Goal: Information Seeking & Learning: Learn about a topic

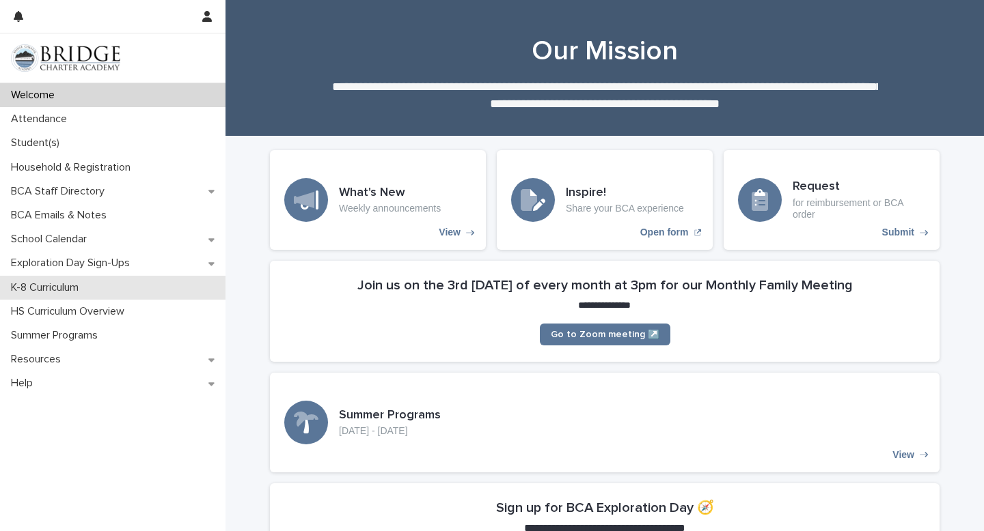
click at [78, 286] on p "K-8 Curriculum" at bounding box center [47, 287] width 84 height 13
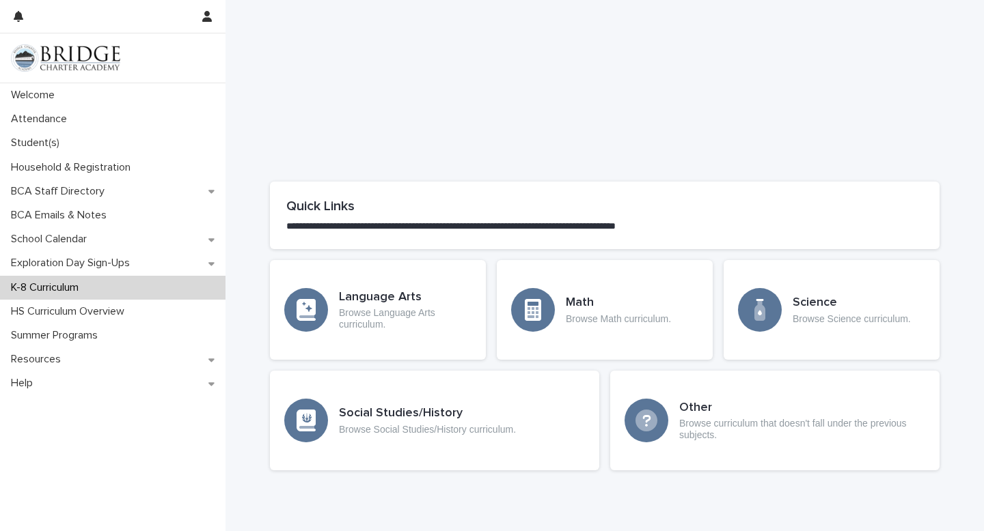
scroll to position [566, 0]
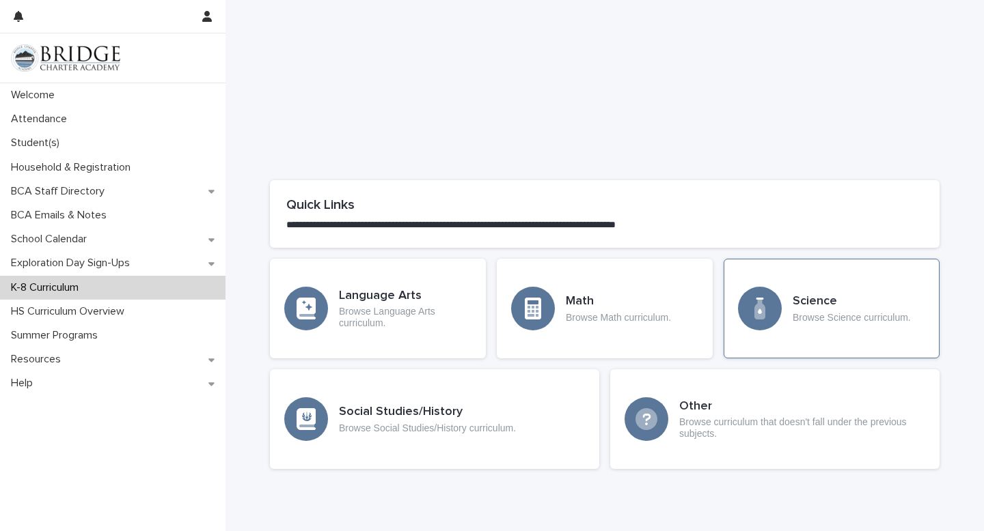
click at [805, 318] on p "Browse Science curriculum." at bounding box center [851, 318] width 118 height 12
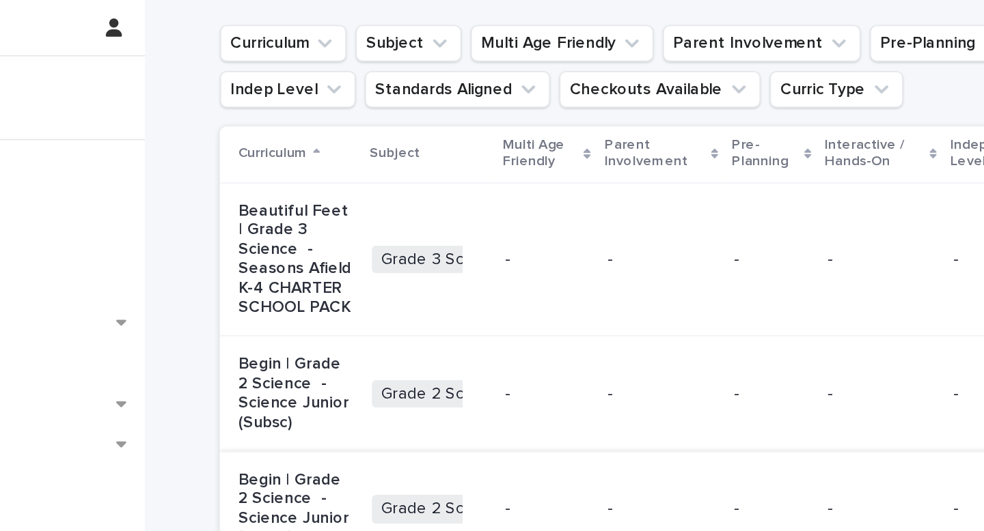
scroll to position [186, 0]
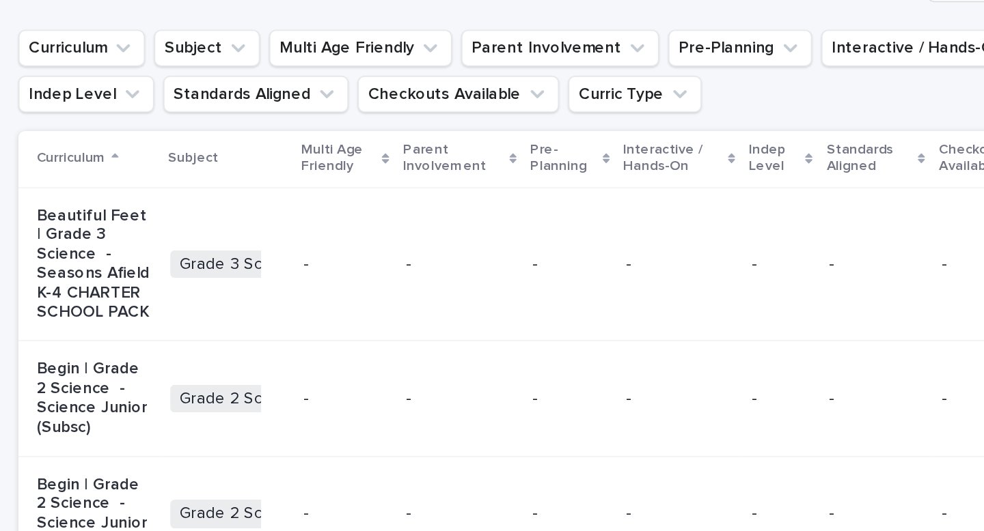
click at [376, 96] on p "Subject" at bounding box center [374, 94] width 30 height 15
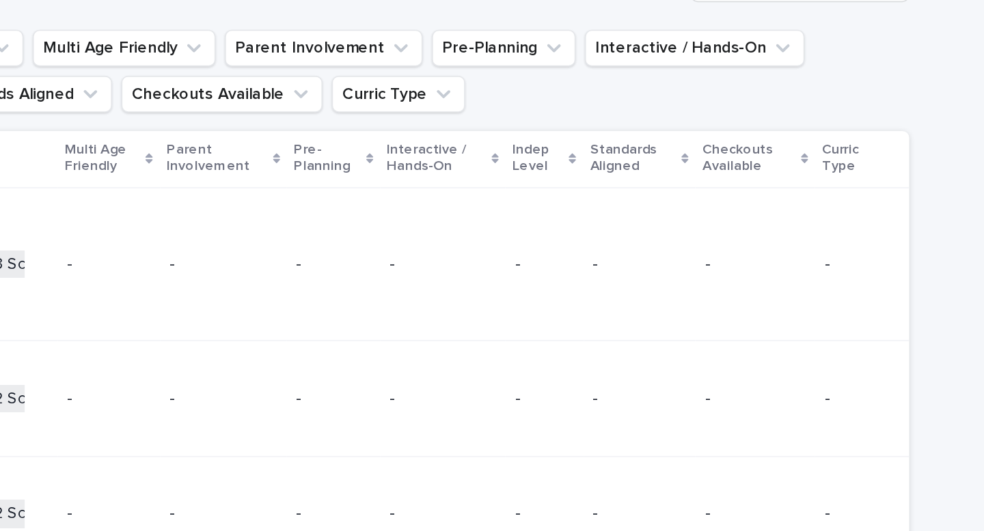
scroll to position [0, 0]
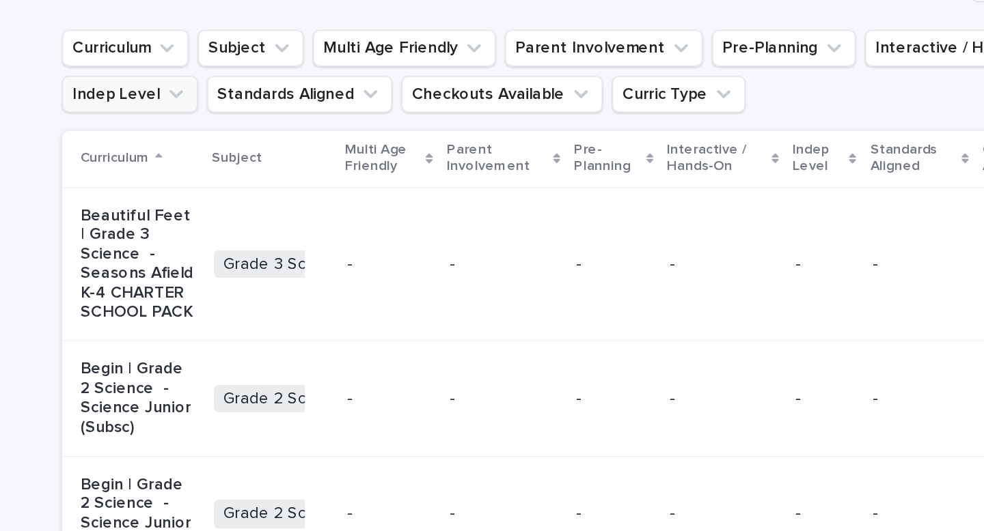
click at [324, 57] on button "Indep Level" at bounding box center [310, 56] width 81 height 22
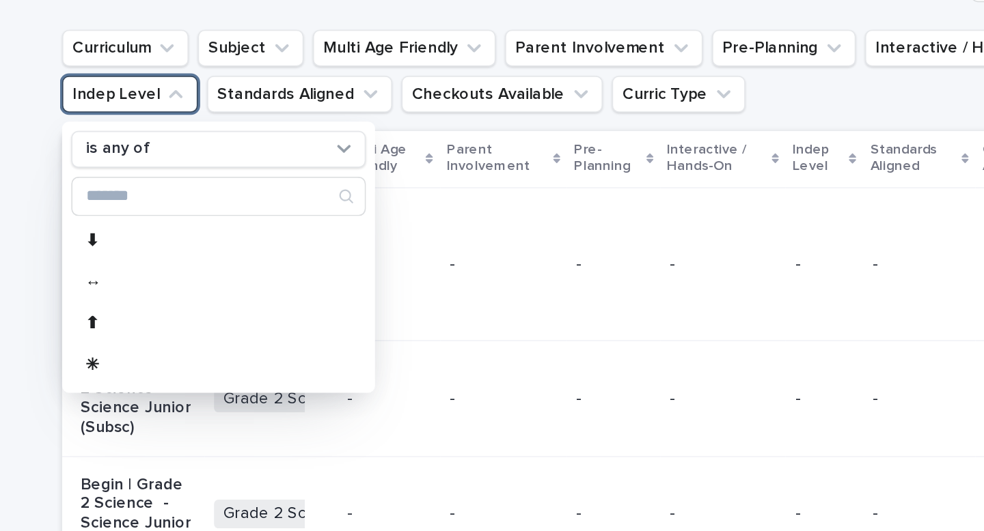
click at [324, 57] on button "Indep Level" at bounding box center [310, 56] width 81 height 22
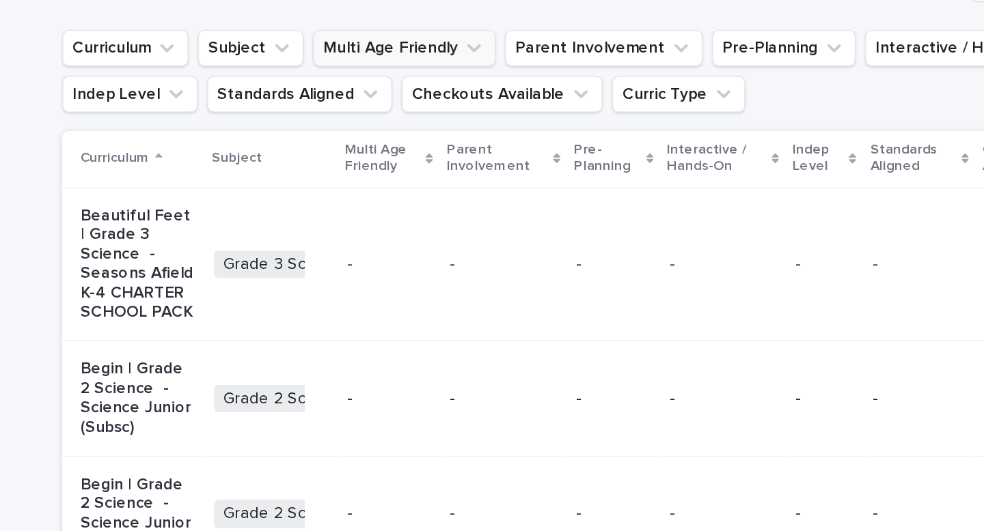
click at [451, 31] on button "Multi Age Friendly" at bounding box center [473, 29] width 109 height 22
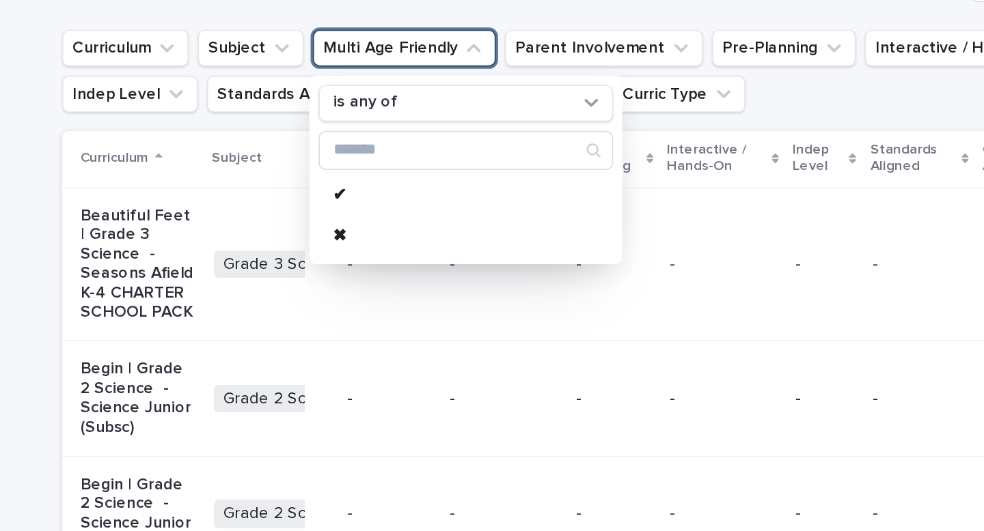
click at [451, 31] on button "Multi Age Friendly" at bounding box center [473, 29] width 109 height 22
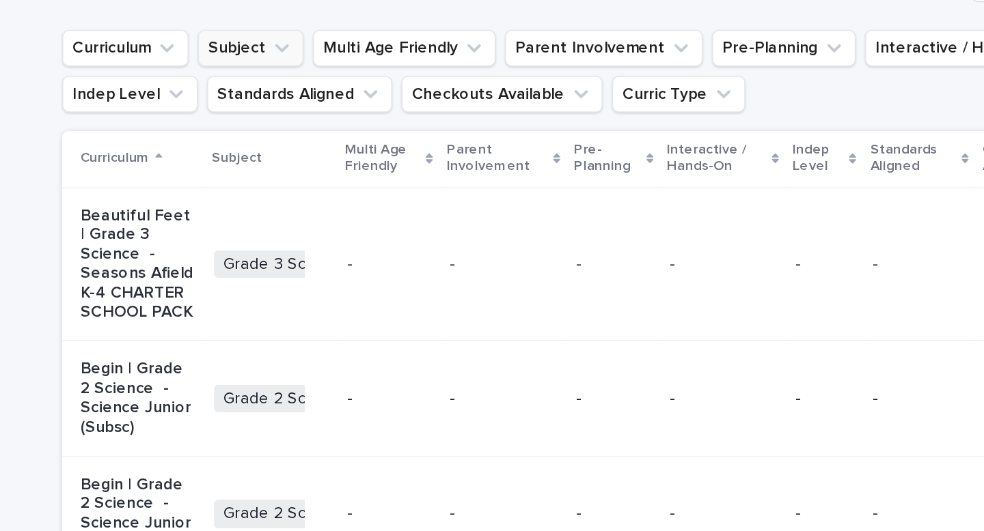
click at [393, 31] on icon "Subject" at bounding box center [400, 29] width 14 height 14
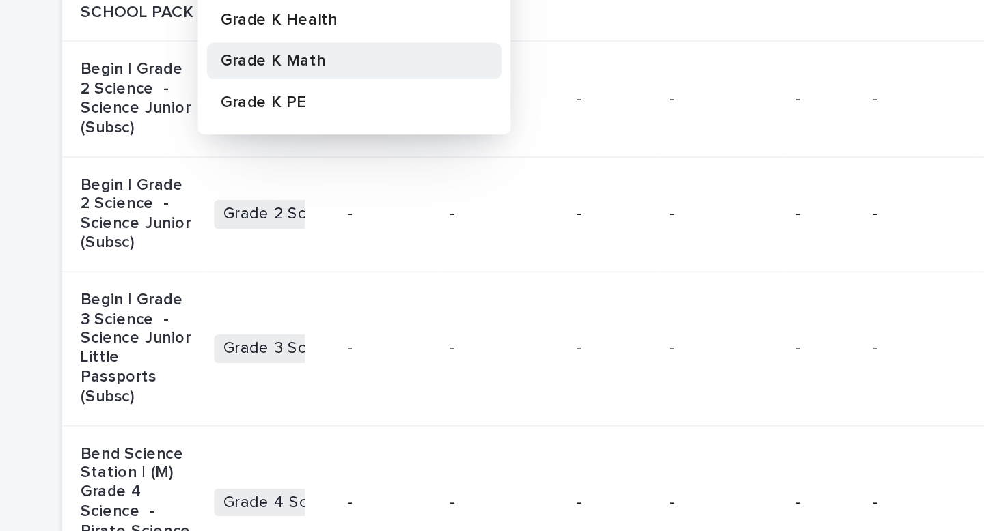
scroll to position [126, 0]
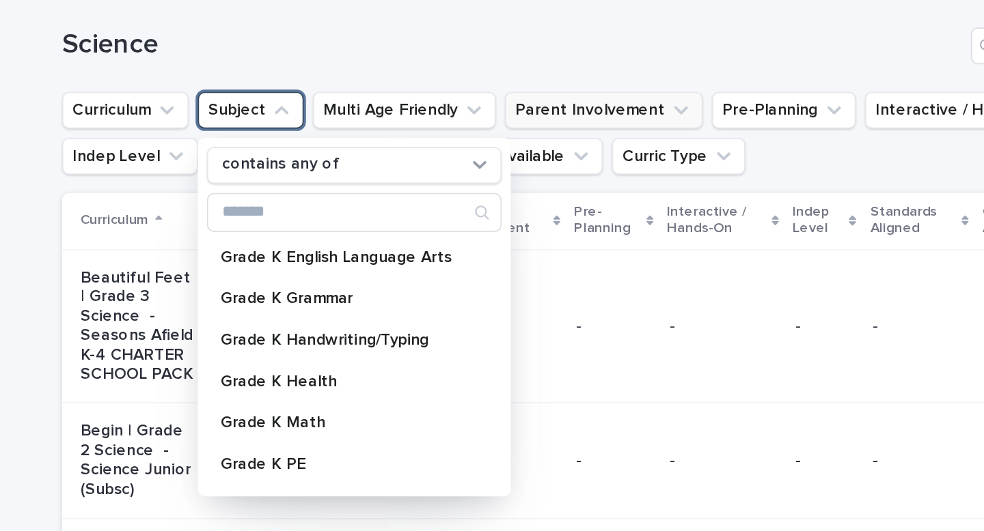
click at [566, 87] on button "Parent Involvement" at bounding box center [591, 88] width 117 height 22
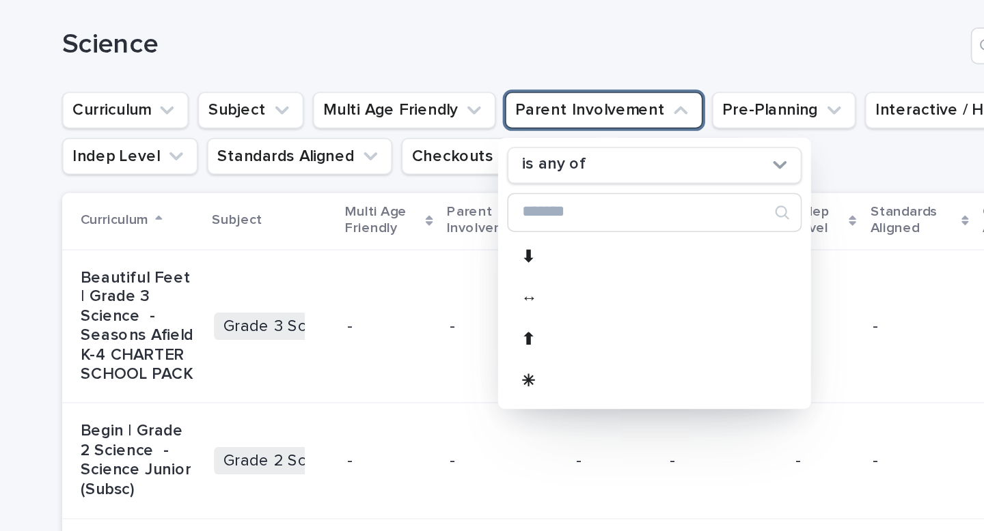
click at [631, 41] on h1 "Science" at bounding box center [537, 50] width 534 height 20
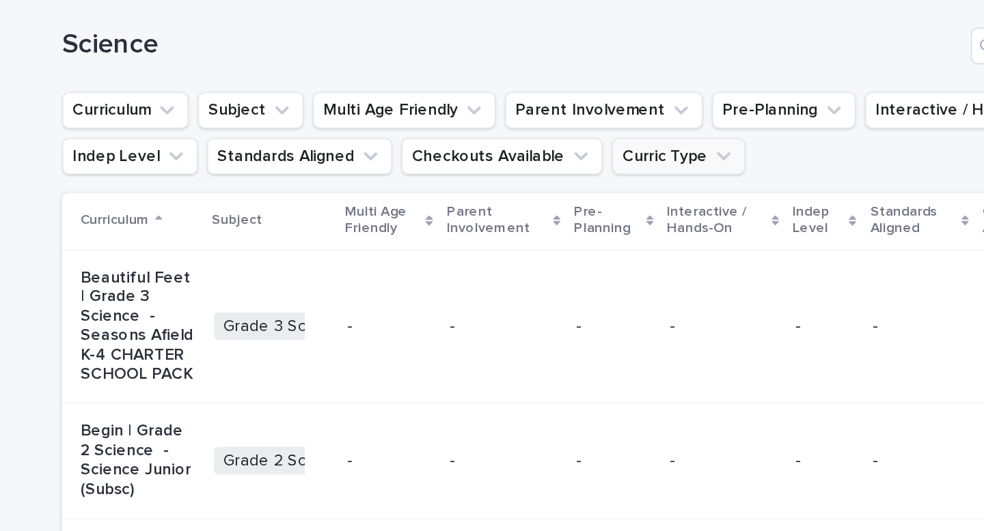
click at [615, 117] on button "Curric Type" at bounding box center [635, 116] width 79 height 22
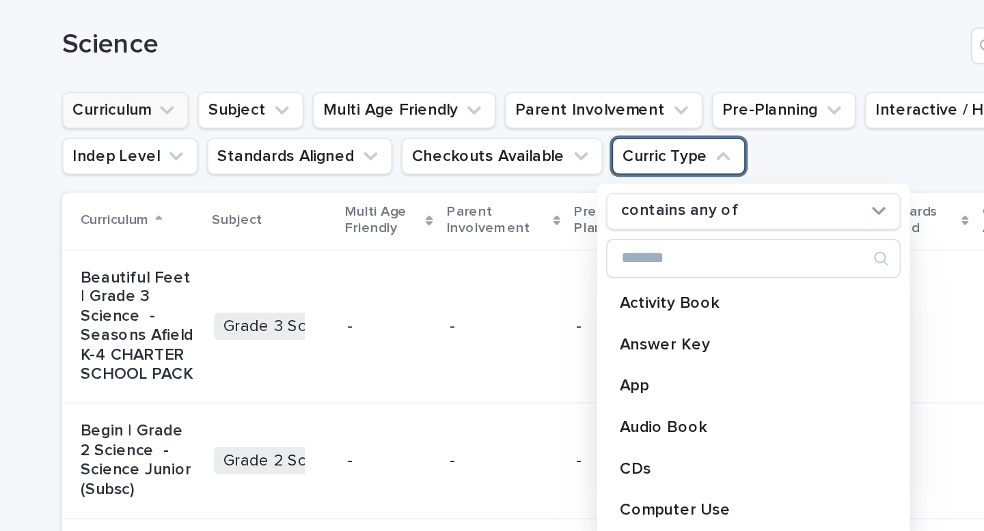
click at [325, 87] on icon "Curriculum" at bounding box center [332, 88] width 14 height 14
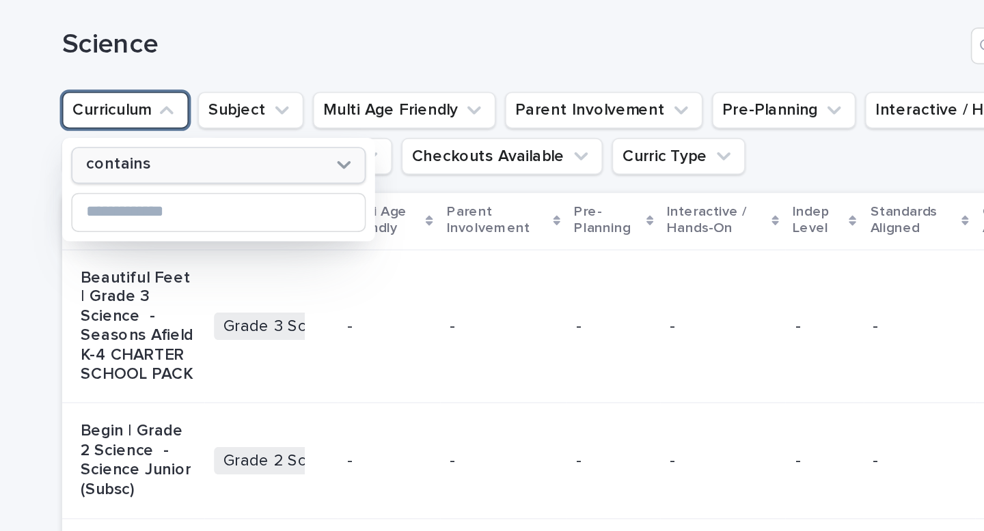
click at [333, 124] on div "contains" at bounding box center [354, 120] width 151 height 14
click at [344, 49] on h1 "Science" at bounding box center [537, 50] width 534 height 20
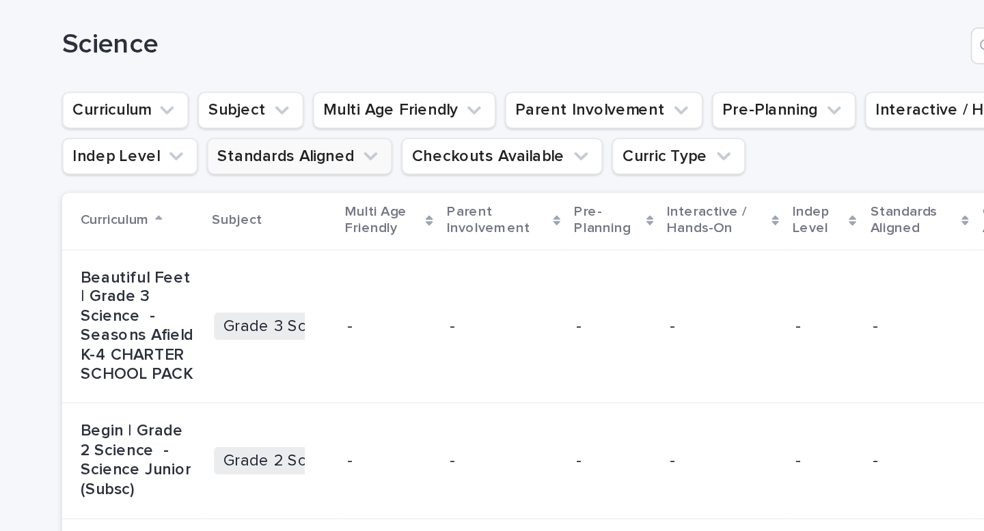
click at [393, 121] on button "Standards Aligned" at bounding box center [411, 116] width 110 height 22
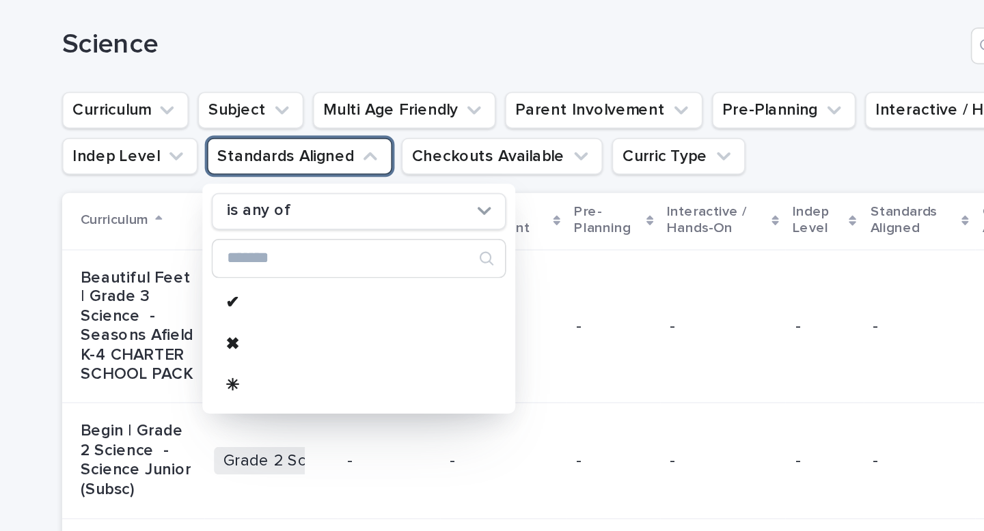
click at [411, 62] on div "Science" at bounding box center [604, 45] width 669 height 66
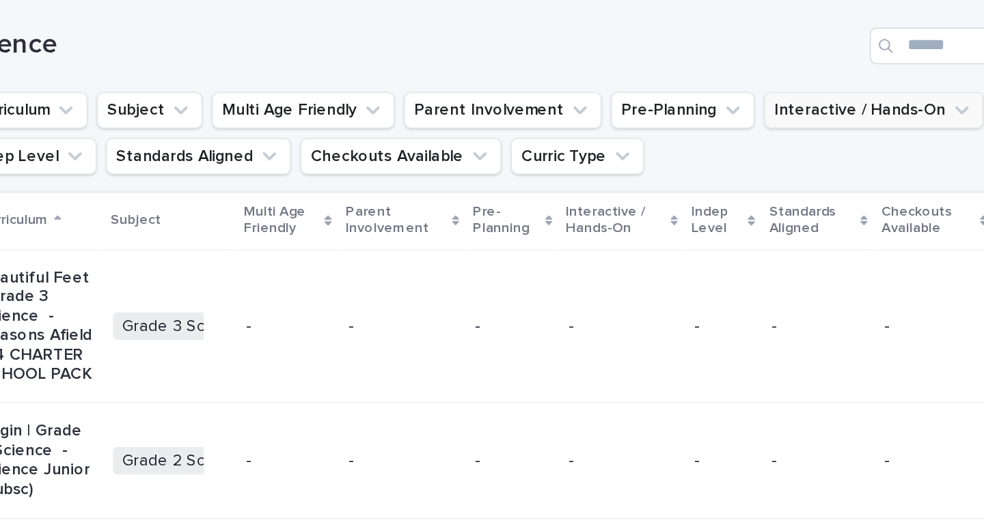
click at [756, 92] on button "Interactive / Hands-On" at bounding box center [812, 88] width 130 height 22
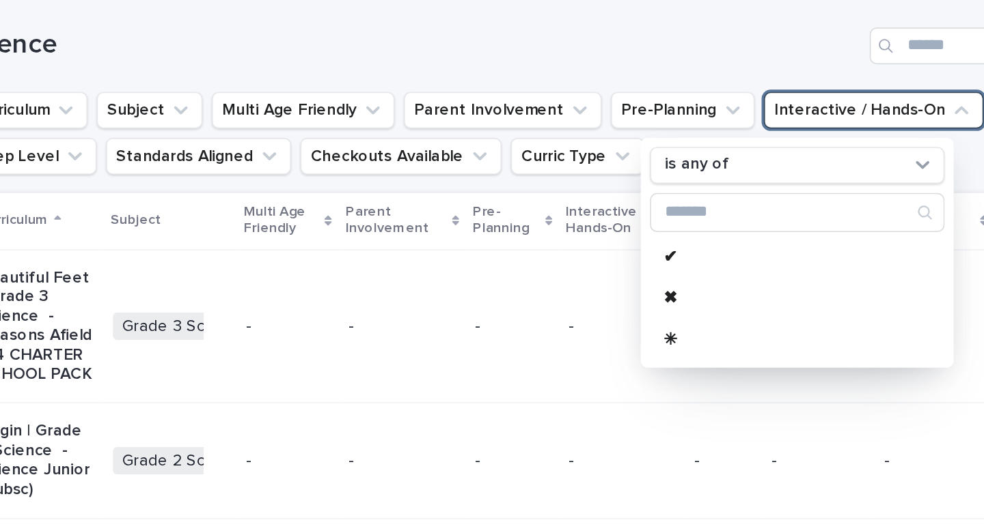
click at [655, 48] on h1 "Science" at bounding box center [537, 50] width 534 height 20
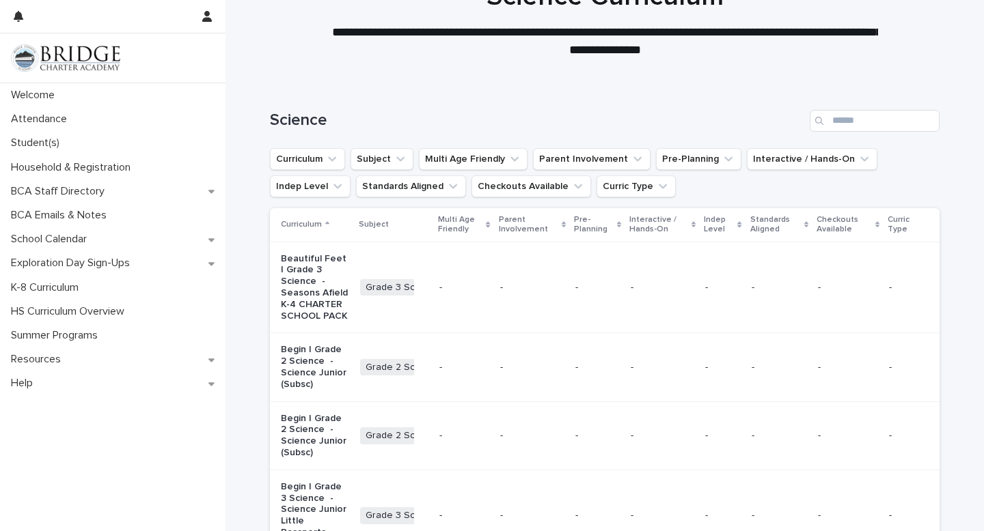
scroll to position [92, 0]
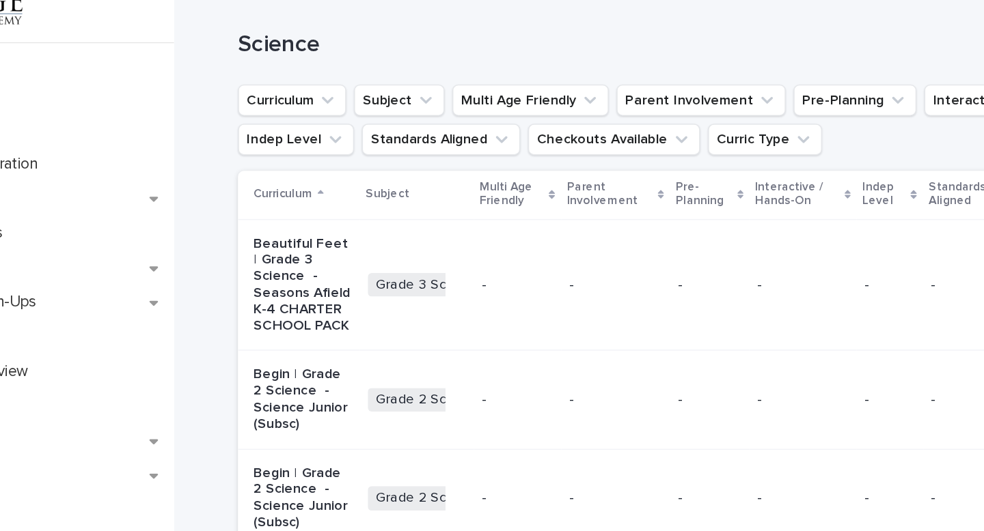
click at [333, 322] on p "Begin | Grade 2 Science - Science Junior (Subsc)" at bounding box center [315, 331] width 68 height 46
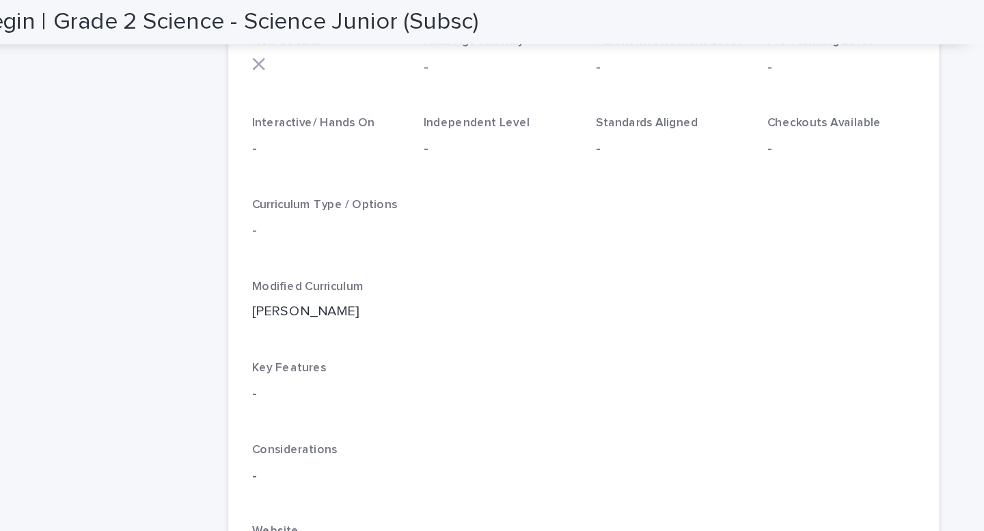
scroll to position [233, 0]
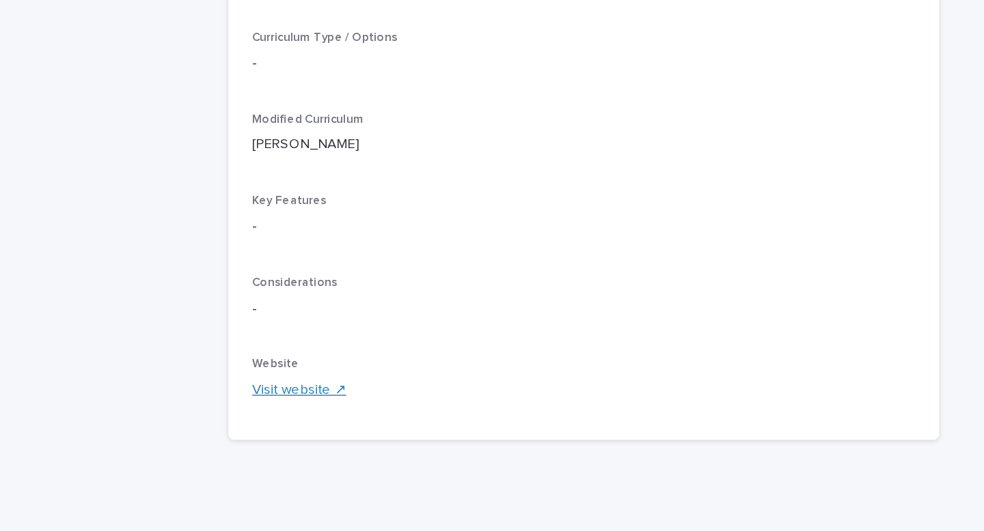
click at [495, 376] on link "Visit website ↗" at bounding box center [495, 379] width 66 height 10
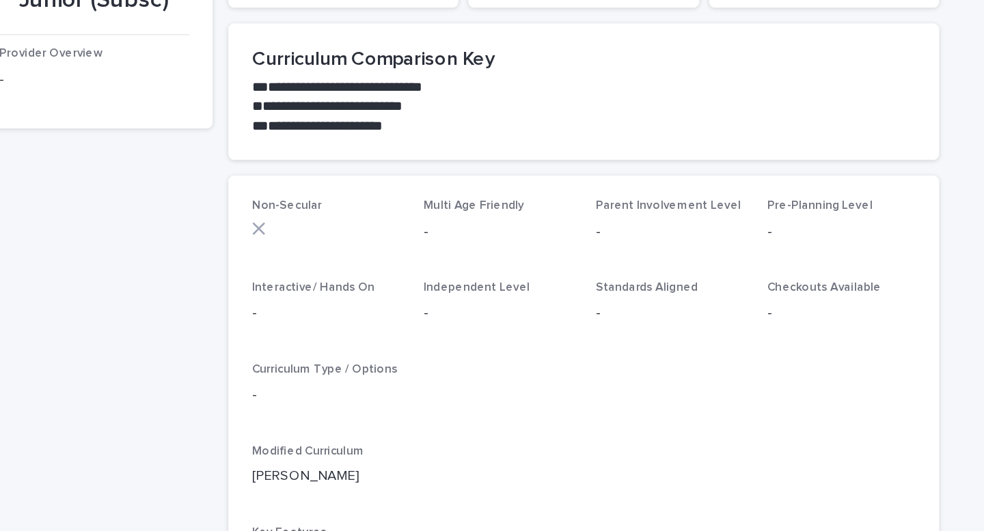
scroll to position [0, 0]
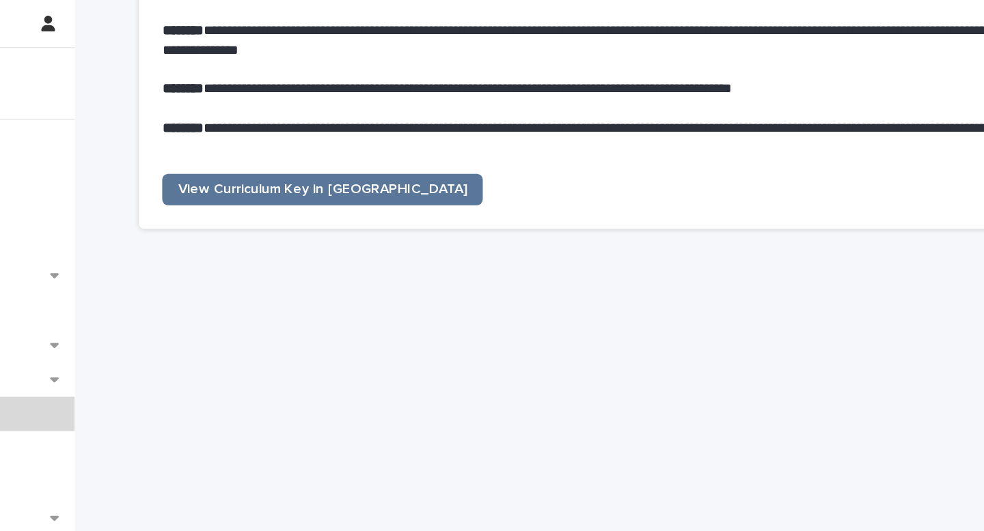
scroll to position [350, 0]
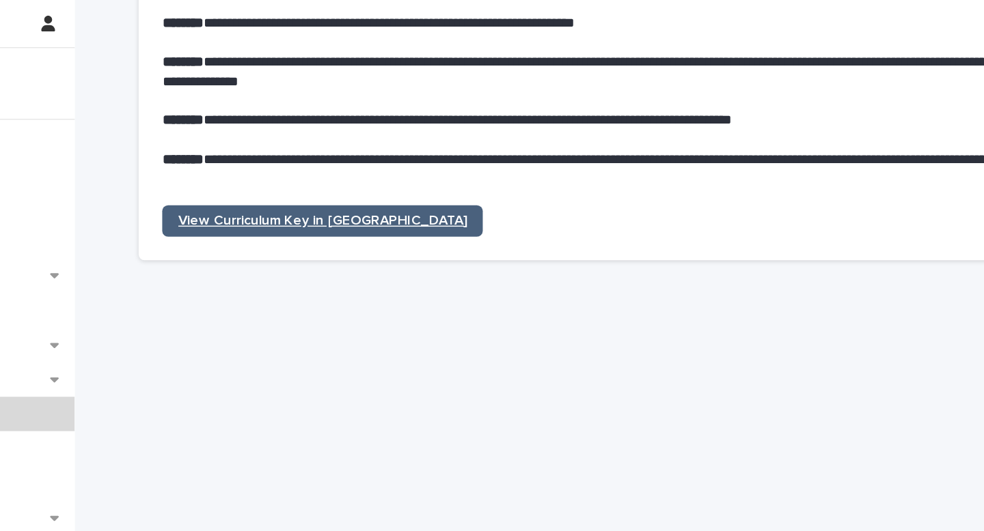
click at [404, 154] on span "View Curriculum Key in [GEOGRAPHIC_DATA]" at bounding box center [397, 154] width 201 height 10
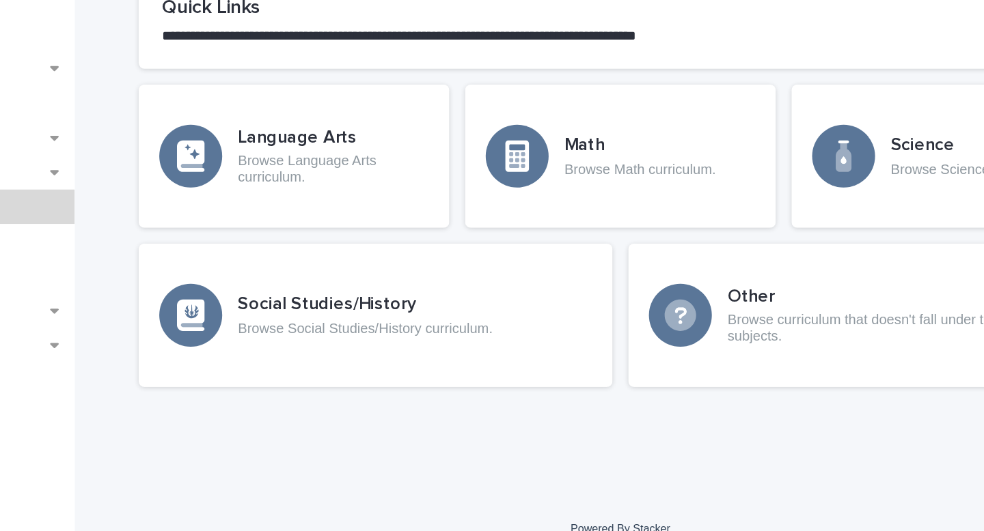
scroll to position [0, 0]
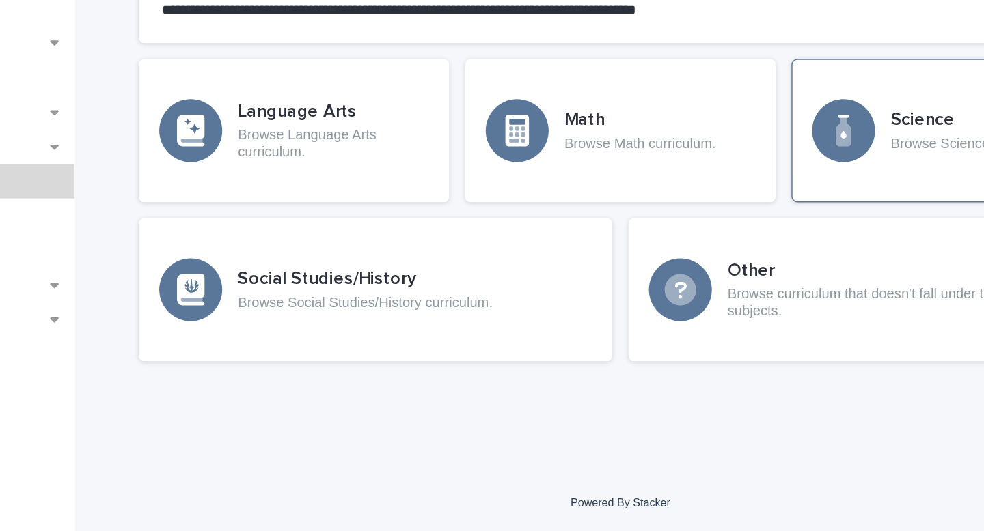
click at [795, 242] on h3 "Science" at bounding box center [851, 245] width 118 height 15
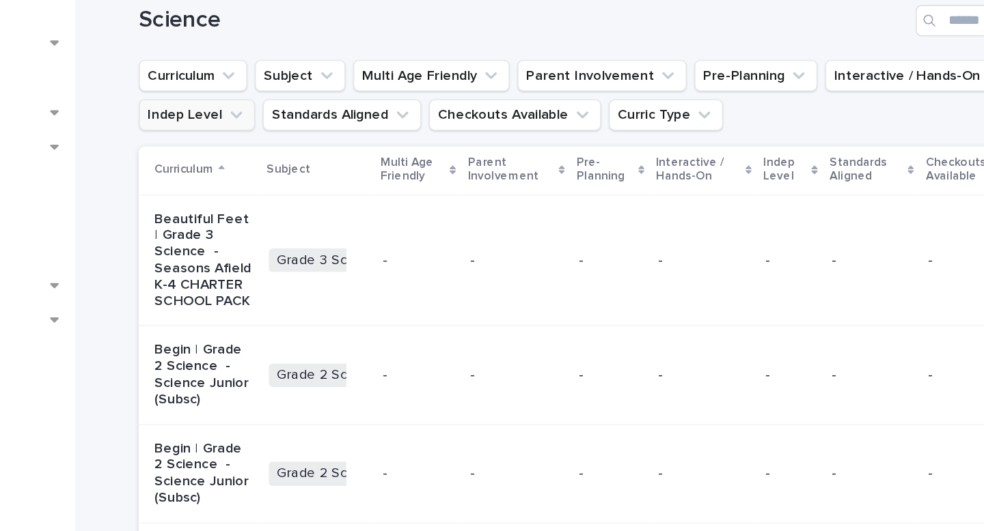
click at [314, 245] on button "Indep Level" at bounding box center [310, 242] width 81 height 22
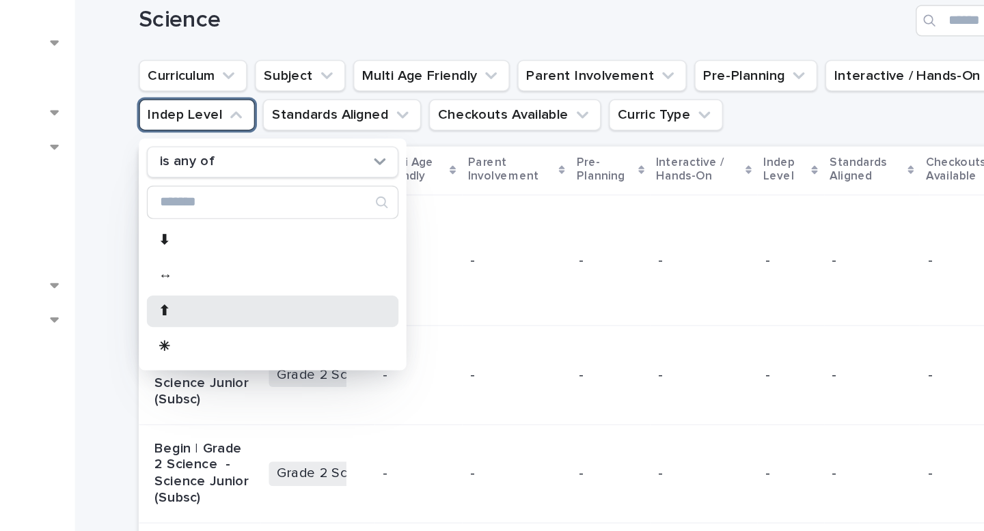
click at [288, 372] on div "⬆" at bounding box center [362, 378] width 175 height 22
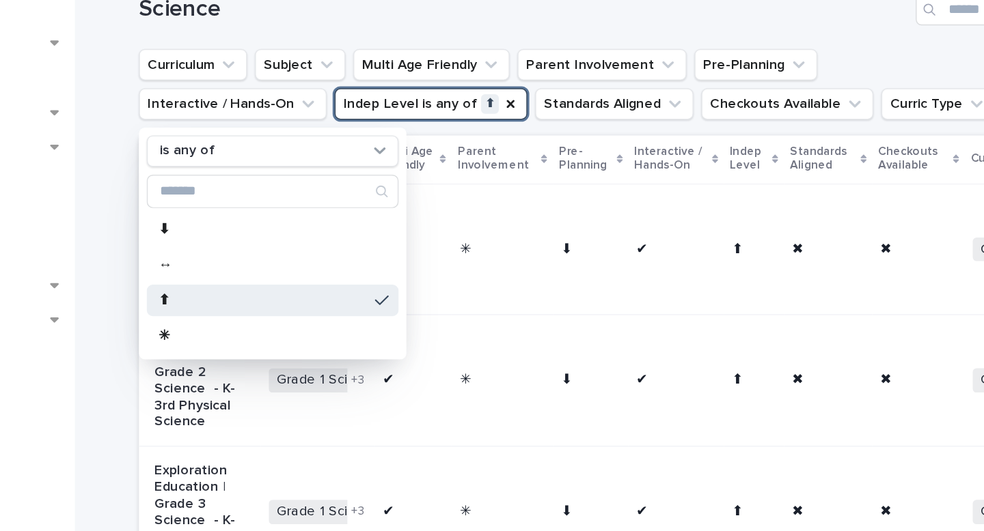
scroll to position [8, 0]
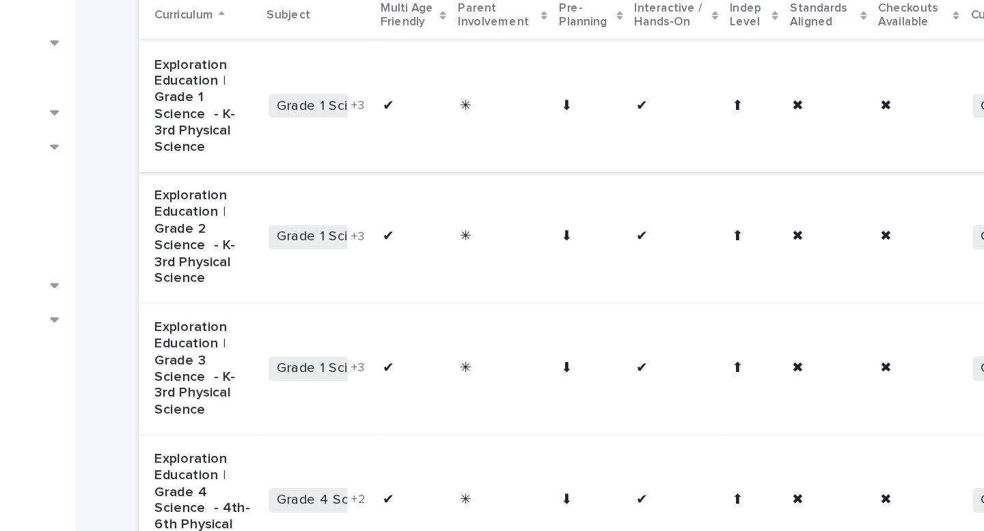
scroll to position [112, 0]
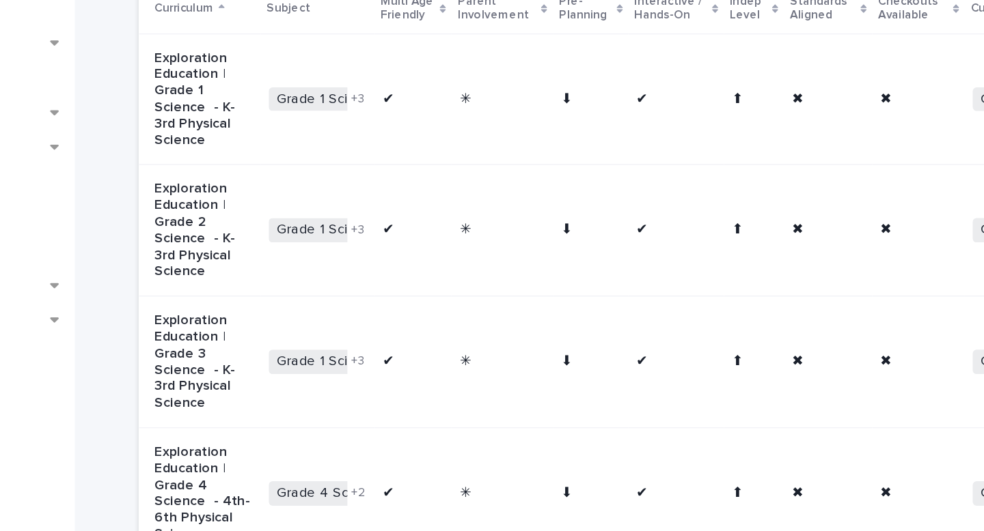
click at [307, 322] on p "Exploration Education | Grade 2 Science - K-3rd Physical Science" at bounding box center [315, 322] width 68 height 69
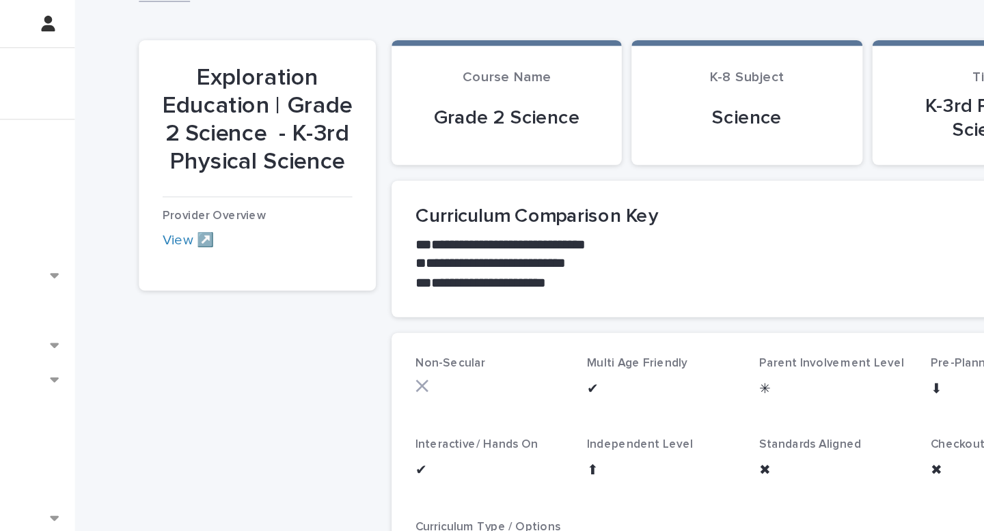
scroll to position [18, 0]
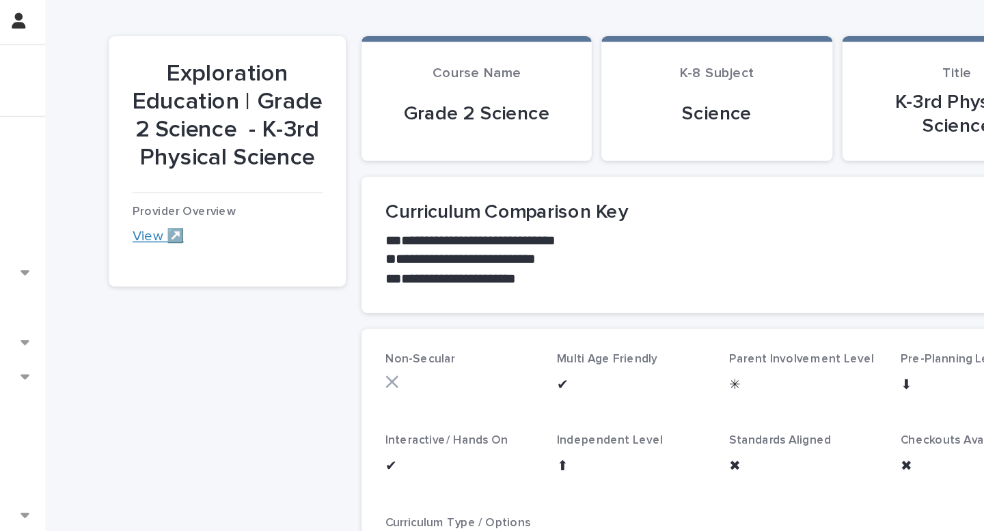
click at [296, 167] on link "View ↗️" at bounding box center [304, 167] width 36 height 10
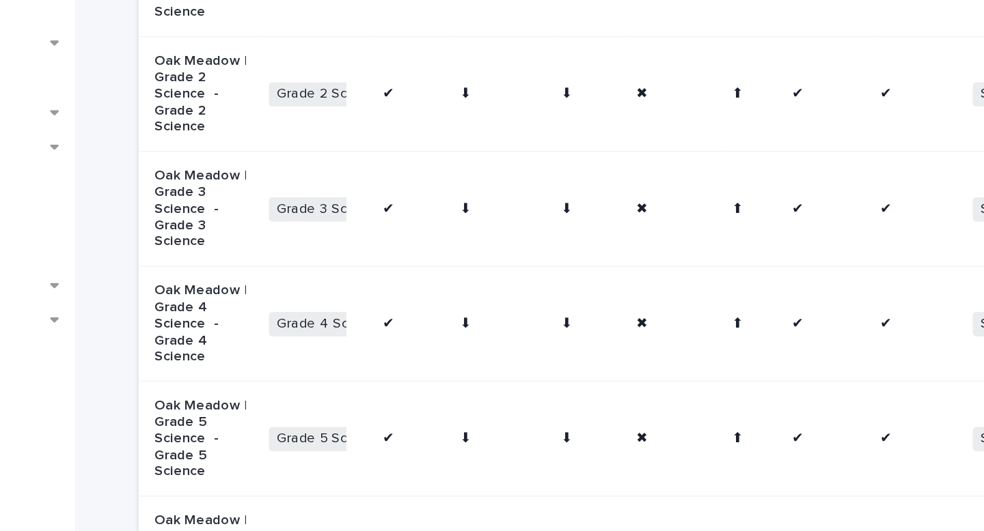
scroll to position [1197, 0]
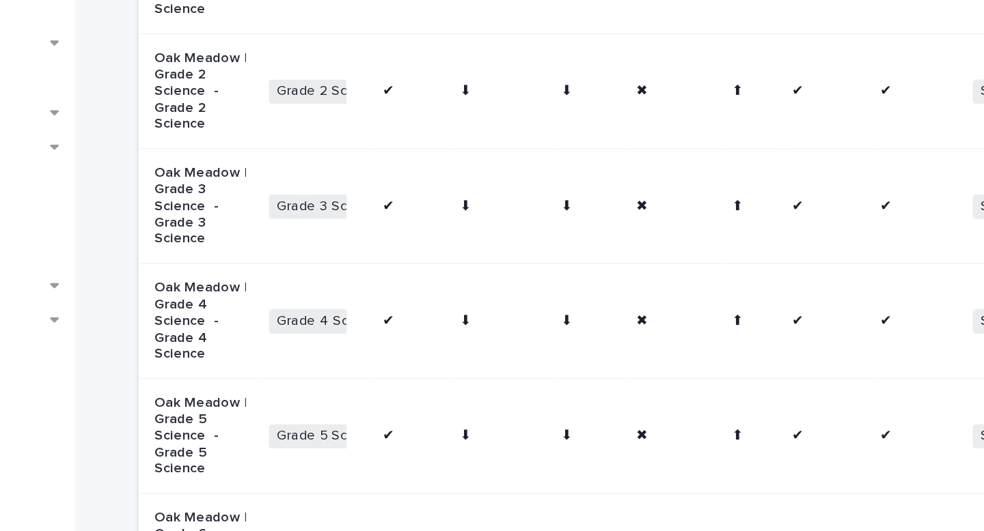
click at [299, 254] on p "Oak Meadow | Grade 2 Science - Grade 2 Science" at bounding box center [315, 225] width 68 height 57
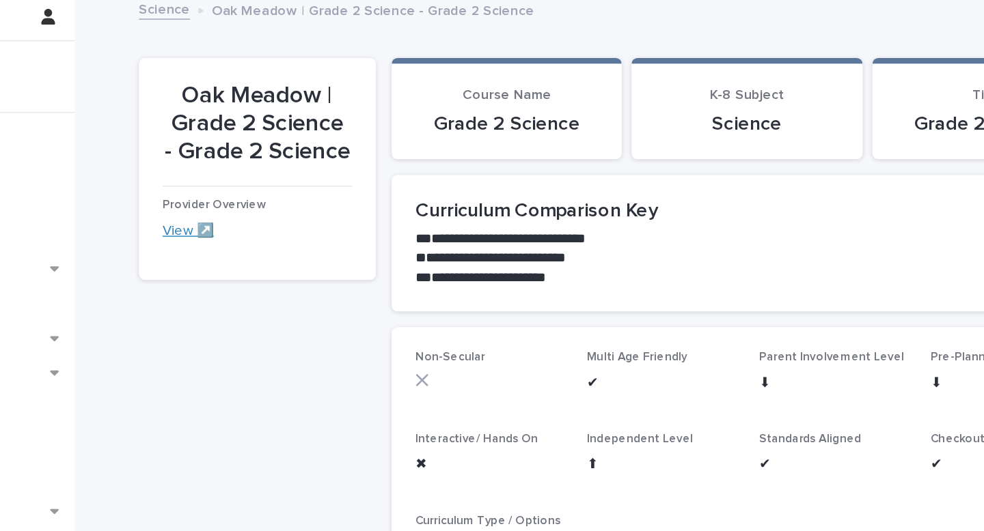
click at [294, 165] on link "View ↗️" at bounding box center [304, 166] width 36 height 10
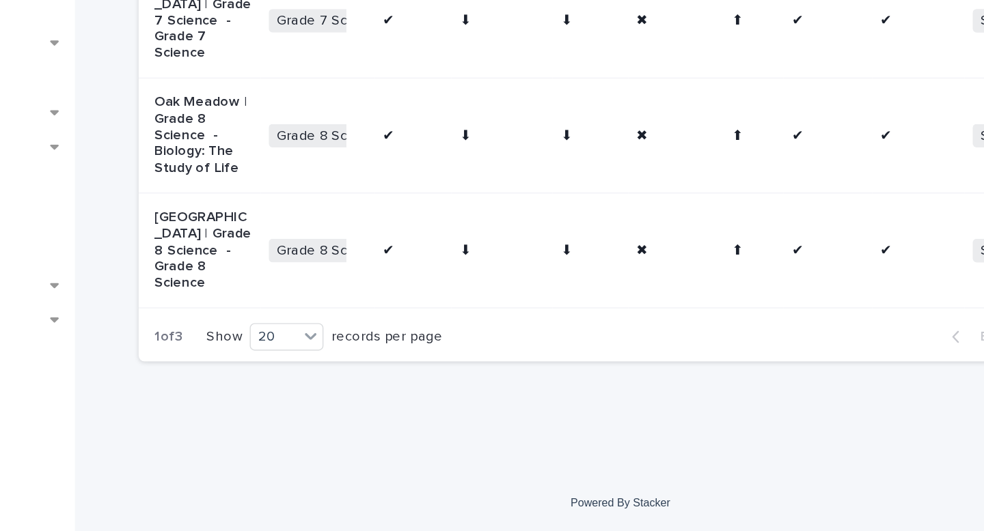
scroll to position [1840, 0]
click at [375, 399] on div "20" at bounding box center [364, 396] width 33 height 14
click at [366, 447] on div "30" at bounding box center [374, 448] width 50 height 16
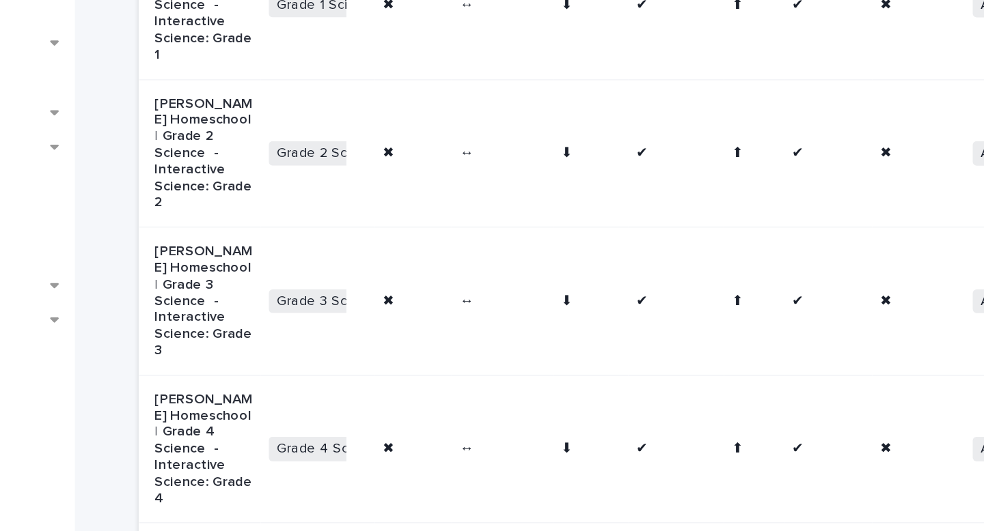
scroll to position [1986, 0]
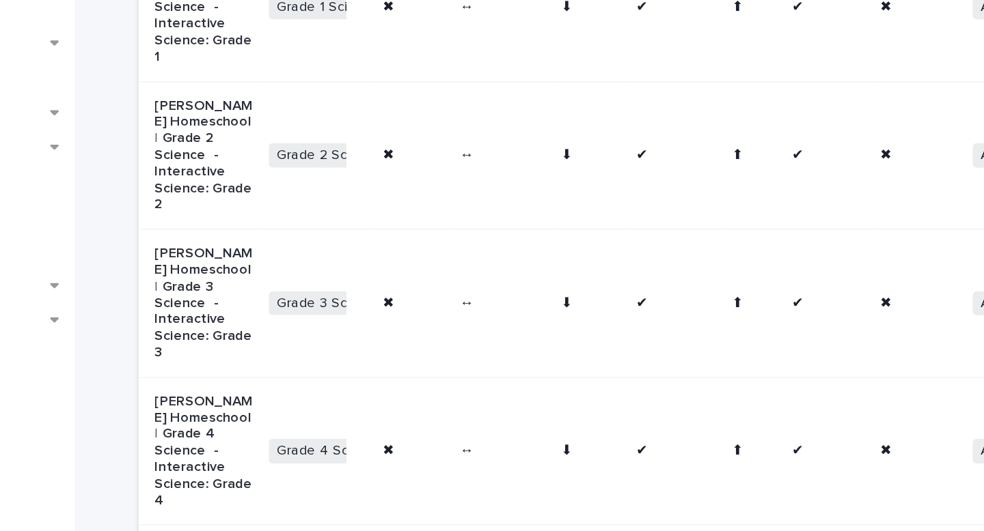
click at [303, 311] on p "[PERSON_NAME] Homeschool | Grade 2 Science - Interactive Science: Grade 2" at bounding box center [315, 270] width 68 height 81
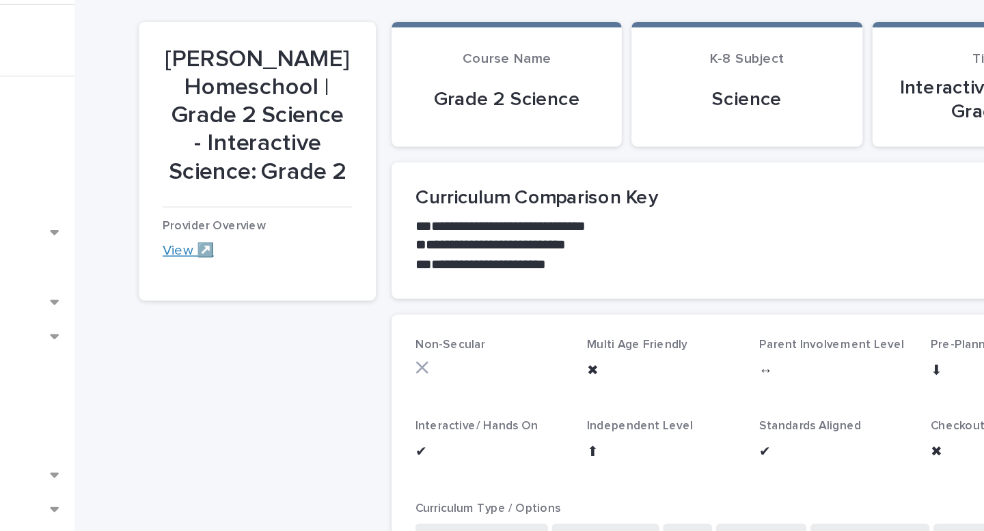
click at [295, 204] on link "View ↗️" at bounding box center [304, 204] width 36 height 10
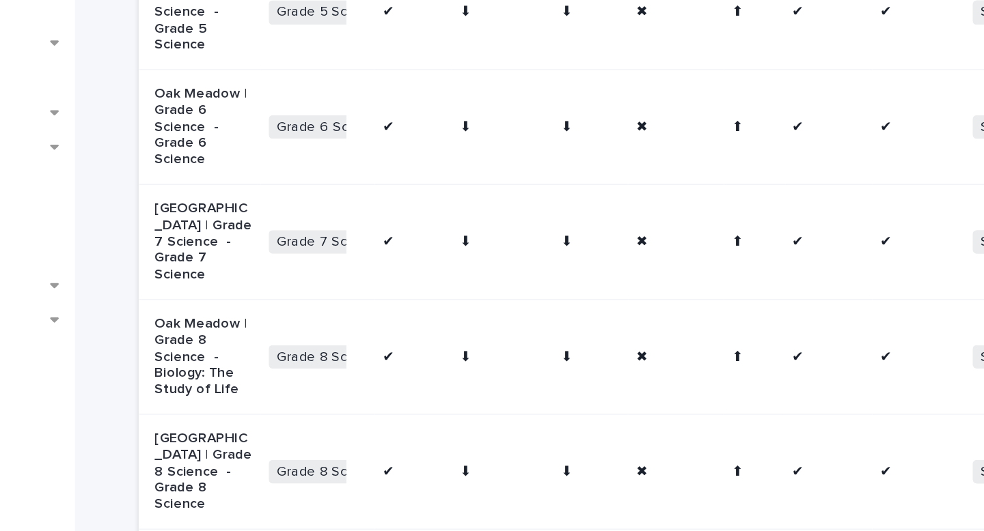
scroll to position [1840, 0]
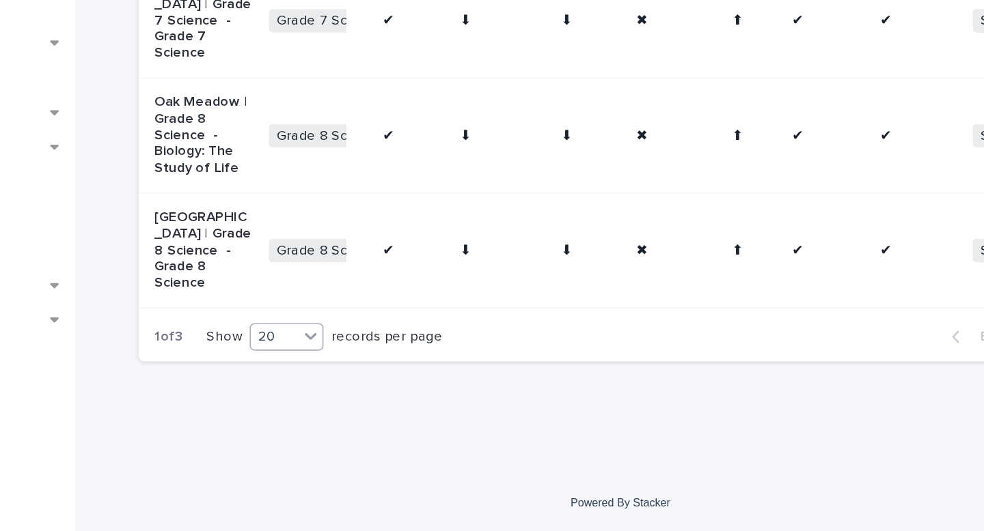
click at [373, 395] on div "20" at bounding box center [364, 396] width 33 height 14
click at [365, 447] on div "30" at bounding box center [374, 448] width 50 height 16
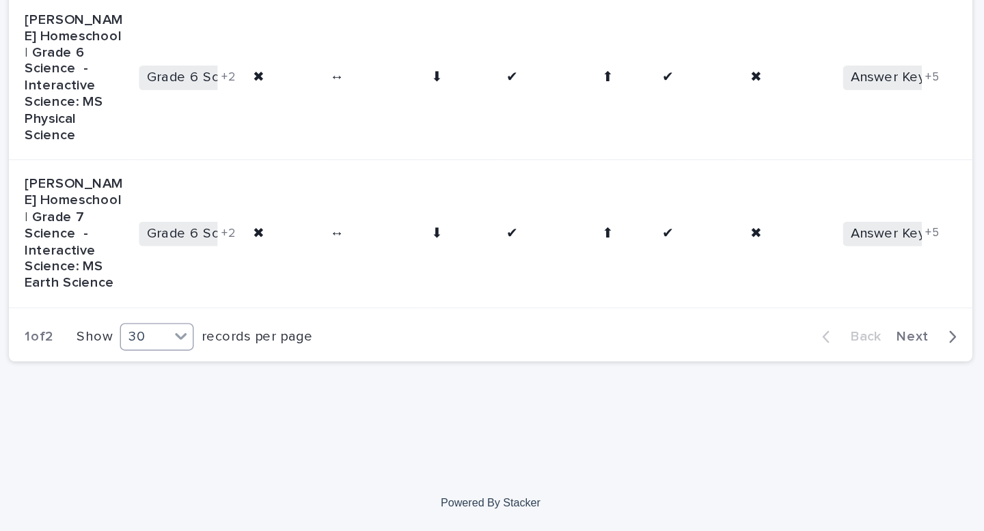
scroll to position [0, 0]
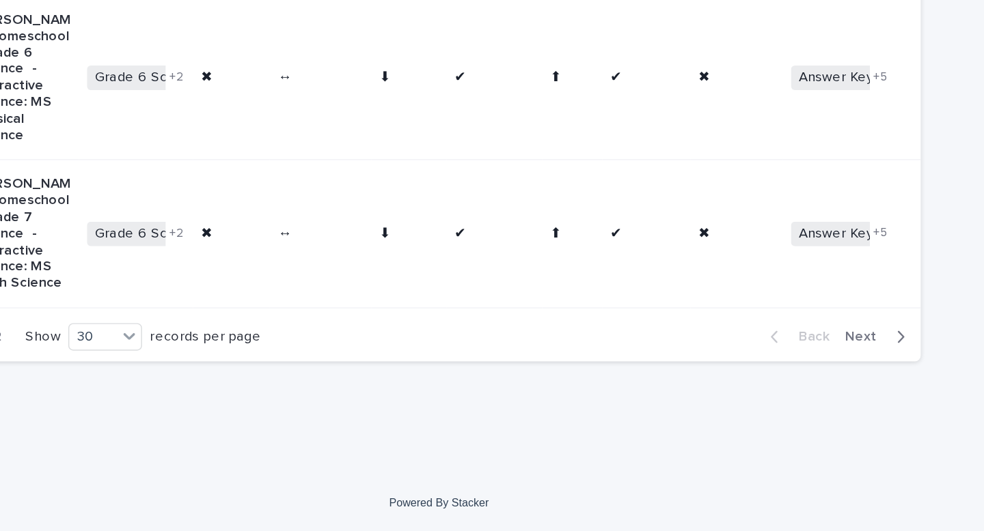
click at [899, 394] on span "Next" at bounding box center [902, 396] width 30 height 10
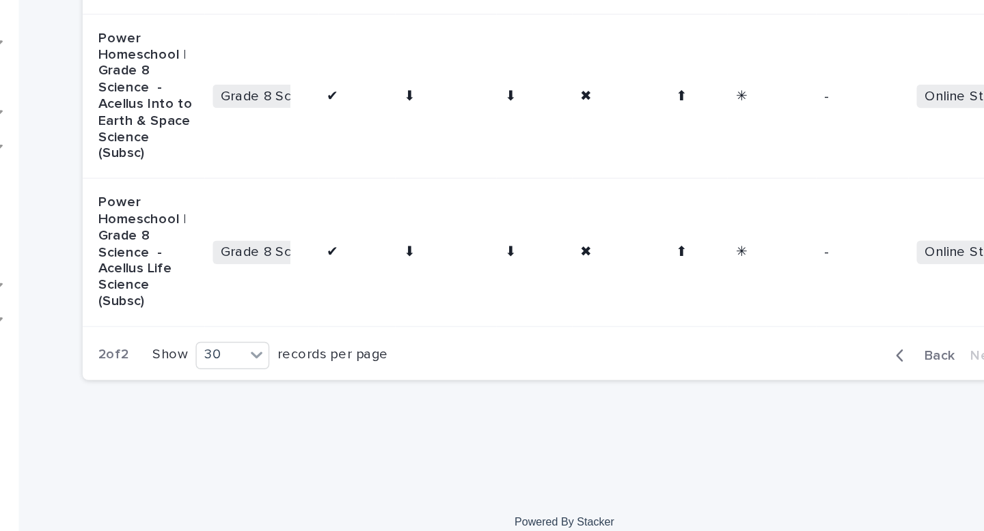
scroll to position [2082, 0]
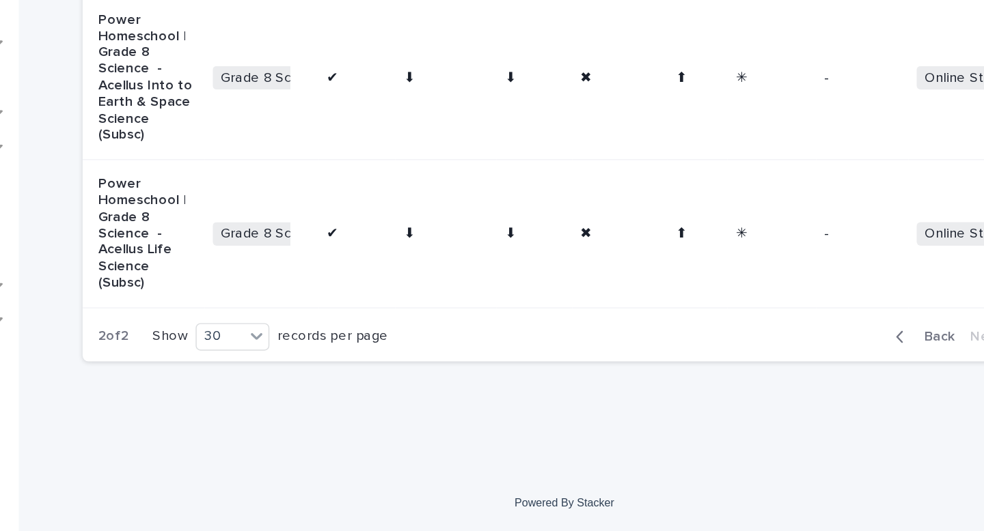
click at [301, 324] on p "Power Homeschool | Grade 8 Science - Acellus Life Science (Subsc)" at bounding box center [315, 324] width 68 height 81
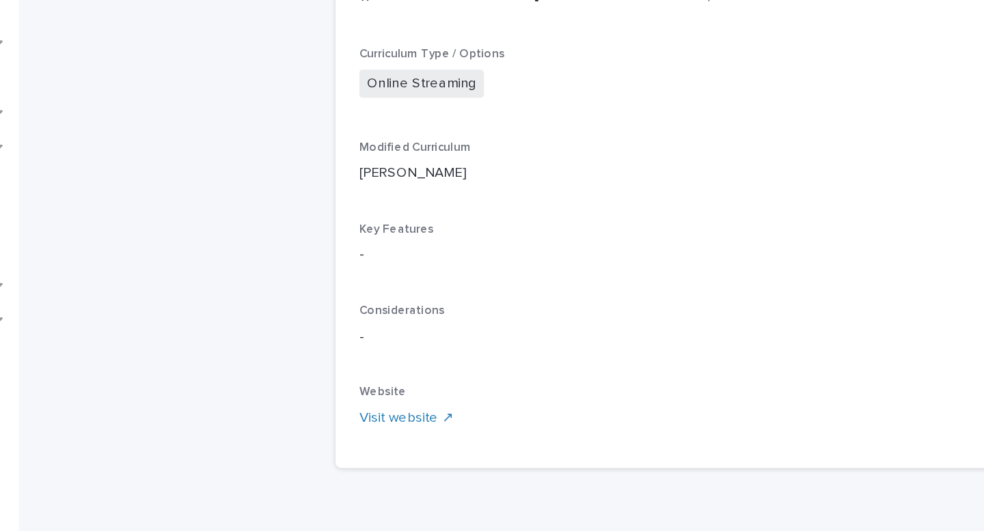
scroll to position [170, 0]
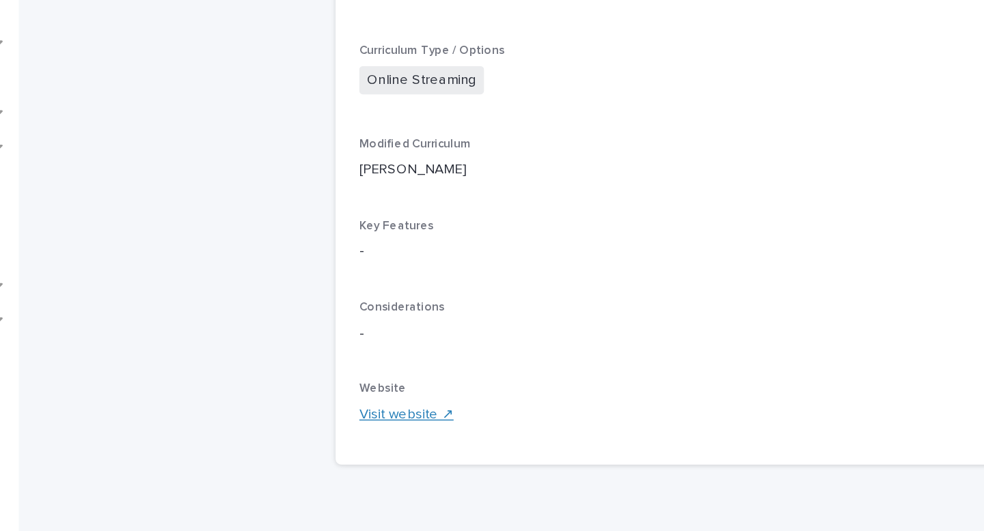
click at [490, 447] on link "Visit website ↗" at bounding box center [495, 450] width 66 height 10
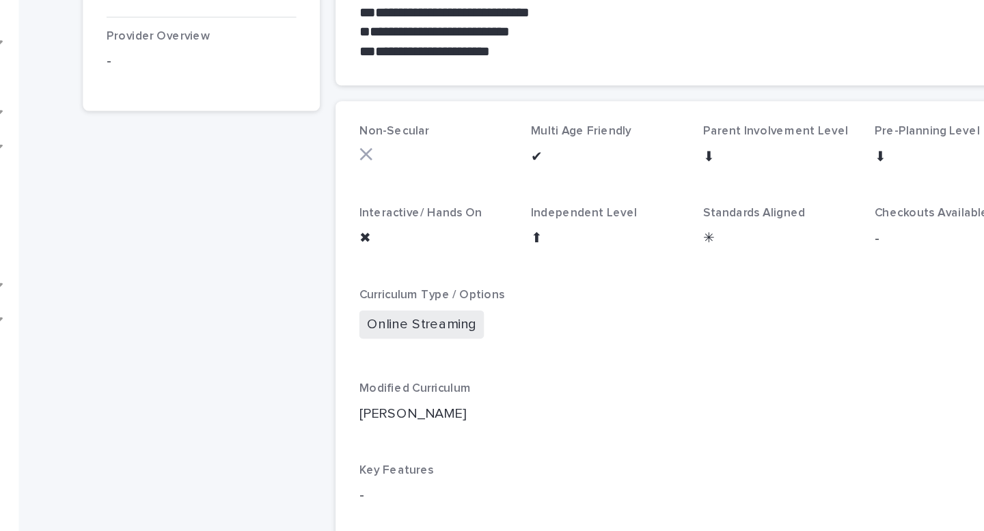
scroll to position [0, 0]
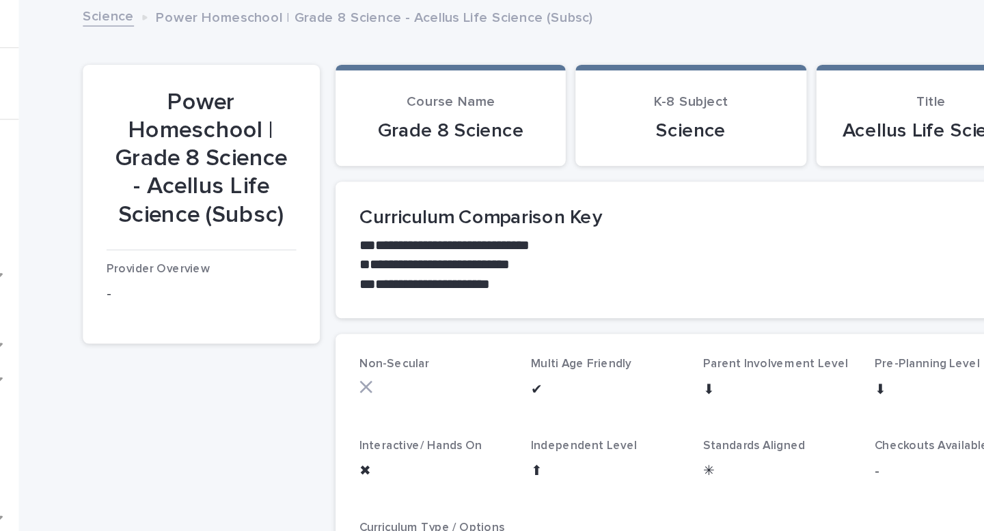
click at [294, 13] on link "Science" at bounding box center [288, 11] width 36 height 16
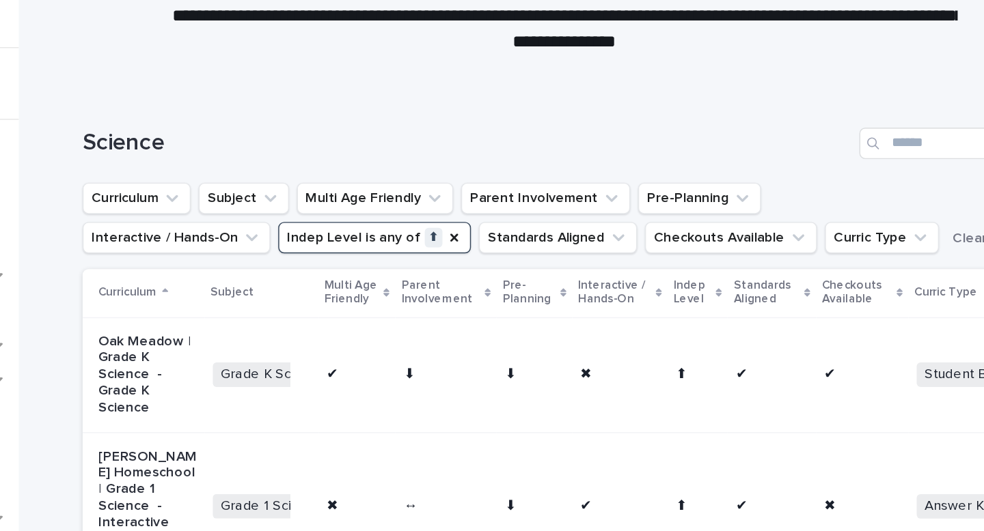
scroll to position [124, 0]
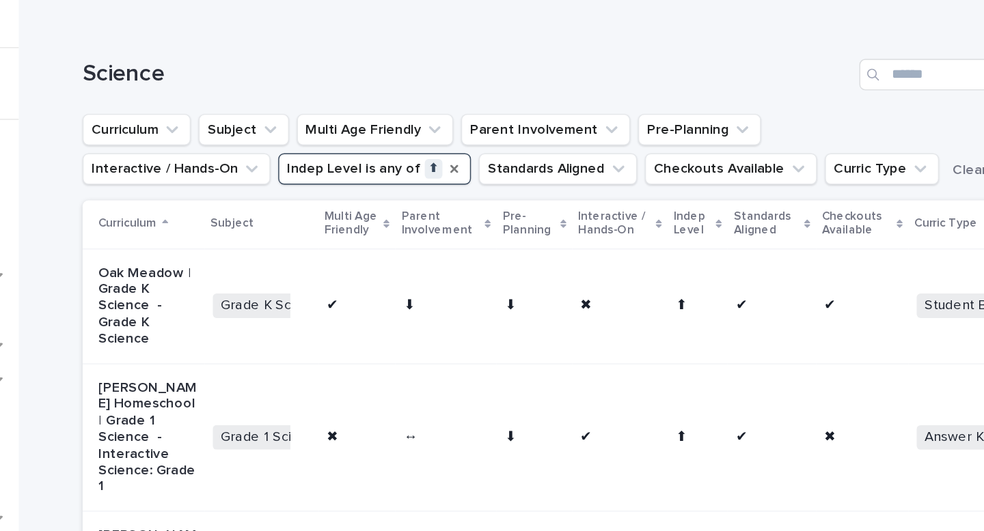
click at [525, 117] on icon "Indep Level" at bounding box center [527, 117] width 5 height 5
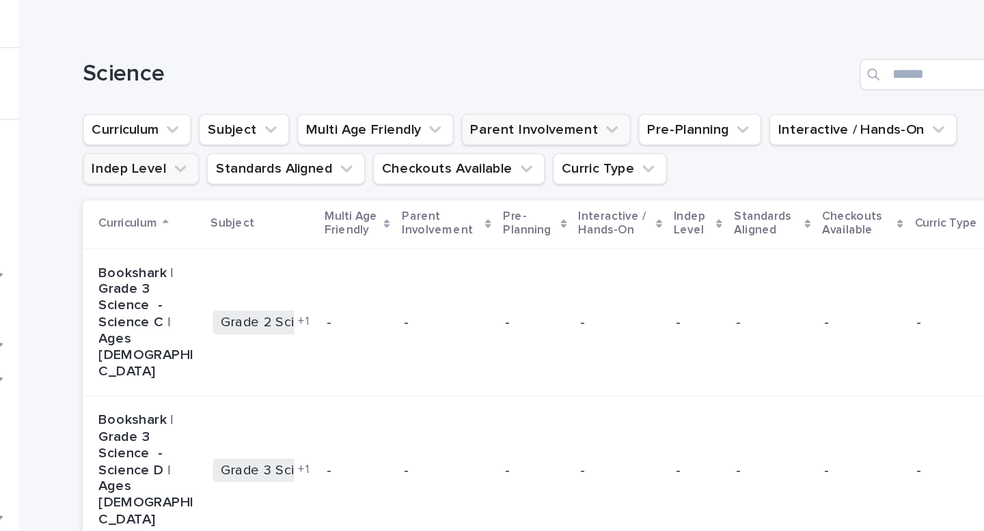
click at [633, 92] on icon "Parent Involvement" at bounding box center [637, 89] width 8 height 5
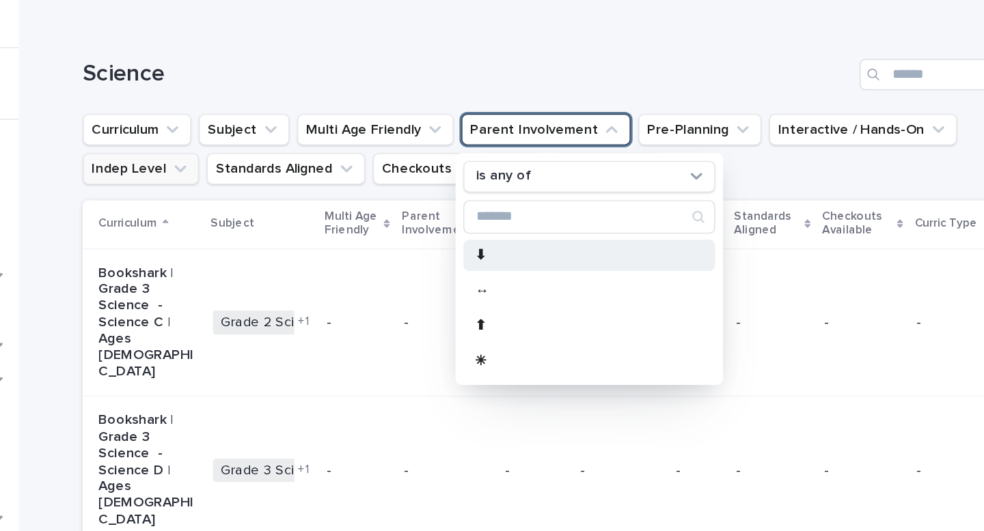
click at [565, 177] on p "⬇" at bounding box center [614, 178] width 145 height 10
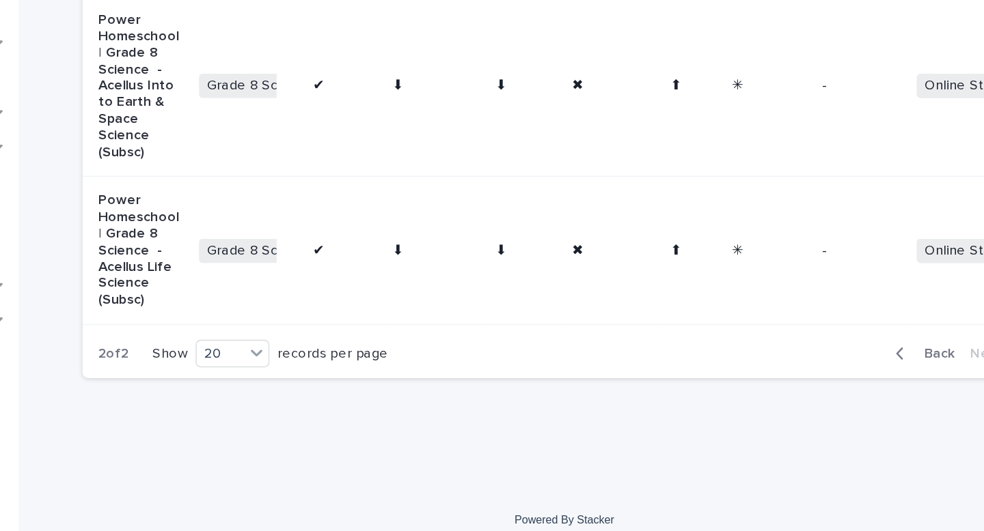
scroll to position [503, 0]
click at [378, 411] on div "20" at bounding box center [365, 409] width 33 height 14
click at [369, 455] on div "30" at bounding box center [377, 459] width 50 height 16
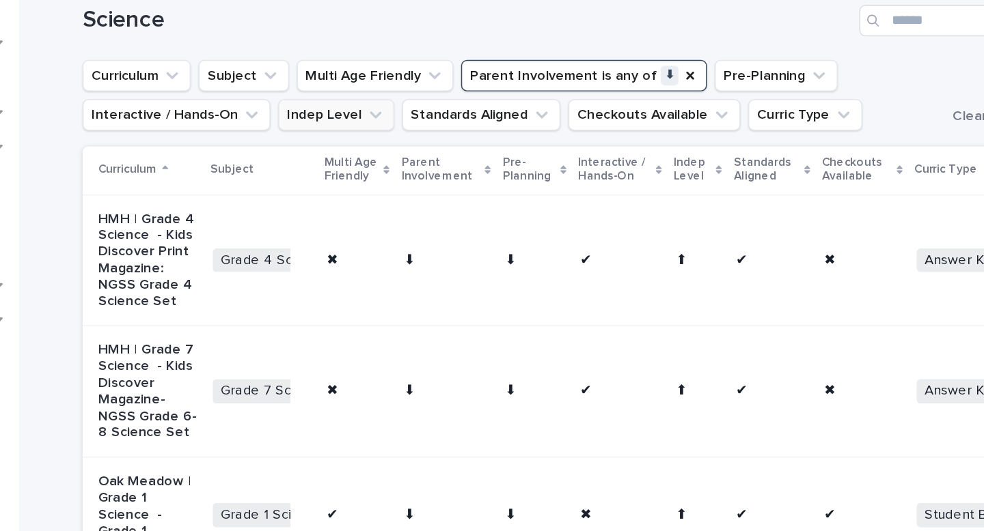
click at [309, 359] on p "HMH | Grade 4 Science - Kids Discover Print Magazine: NGSS Grade 4 Science Set" at bounding box center [315, 343] width 68 height 69
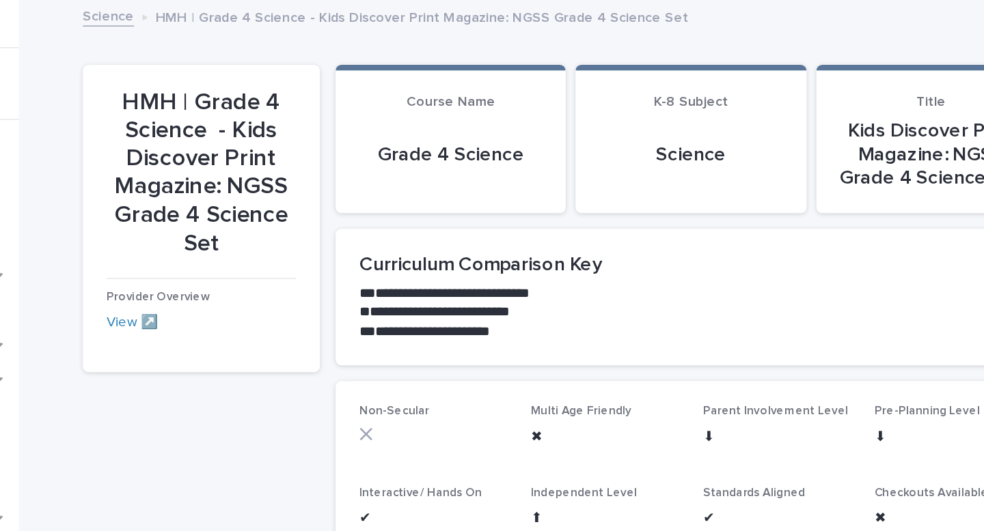
scroll to position [1, 0]
click at [295, 222] on link "View ↗️" at bounding box center [304, 224] width 36 height 10
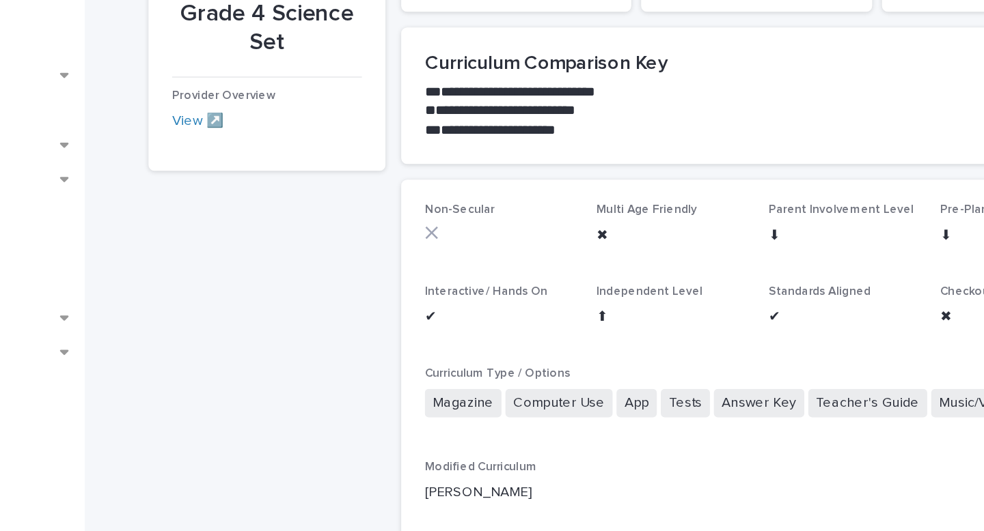
scroll to position [0, 0]
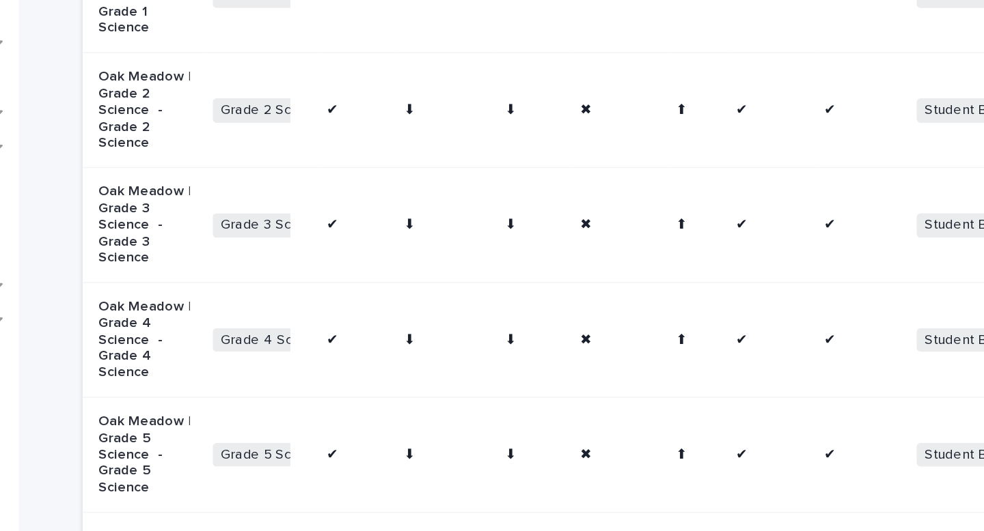
scroll to position [341, 0]
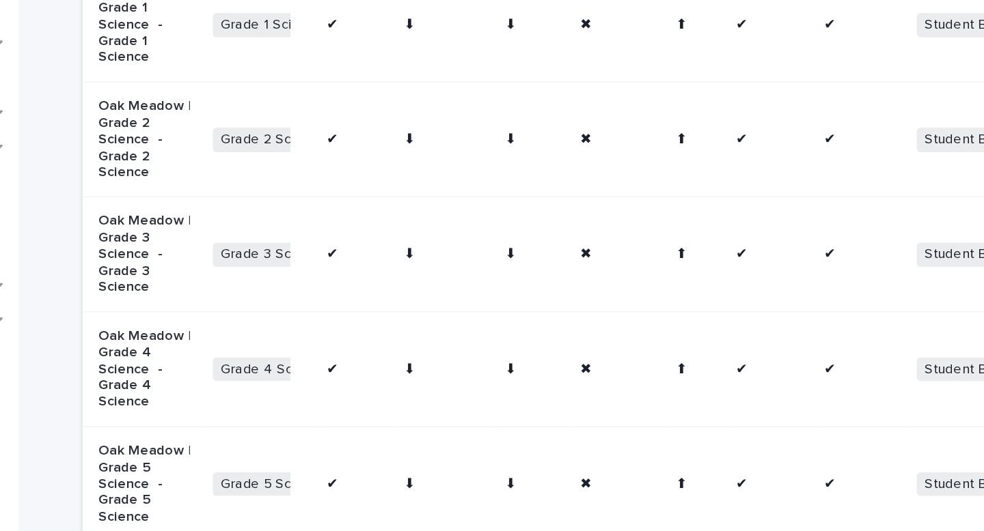
click at [290, 280] on p "Oak Meadow | Grade 2 Science - Grade 2 Science" at bounding box center [315, 258] width 68 height 57
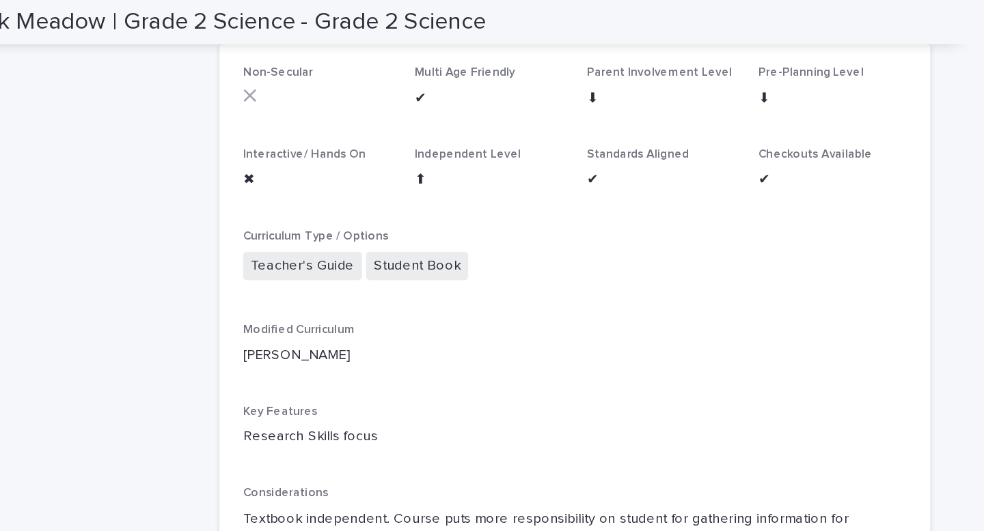
scroll to position [204, 0]
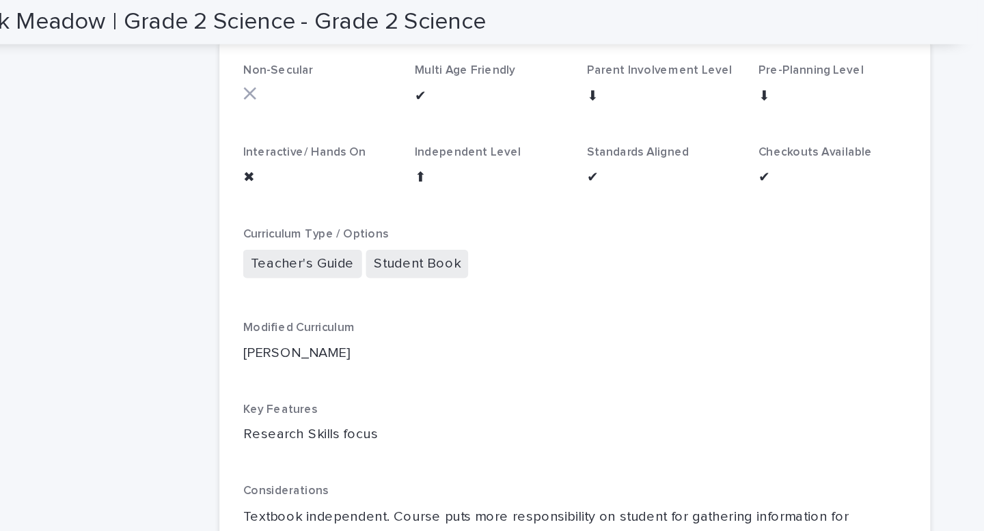
click at [495, 180] on span "Teacher's Guide" at bounding box center [503, 183] width 83 height 20
click at [495, 185] on span "Teacher's Guide" at bounding box center [503, 183] width 83 height 20
click at [568, 188] on span "Student Book" at bounding box center [582, 183] width 71 height 20
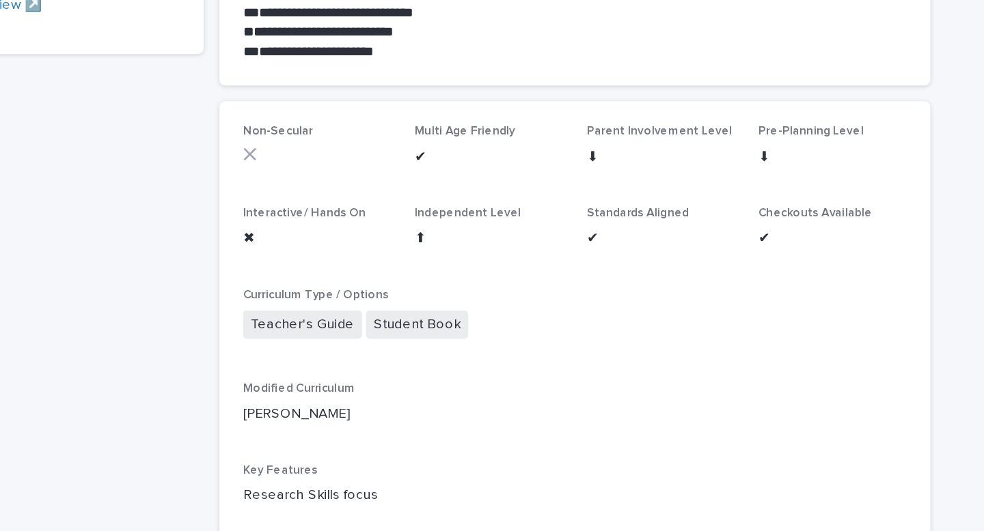
scroll to position [0, 0]
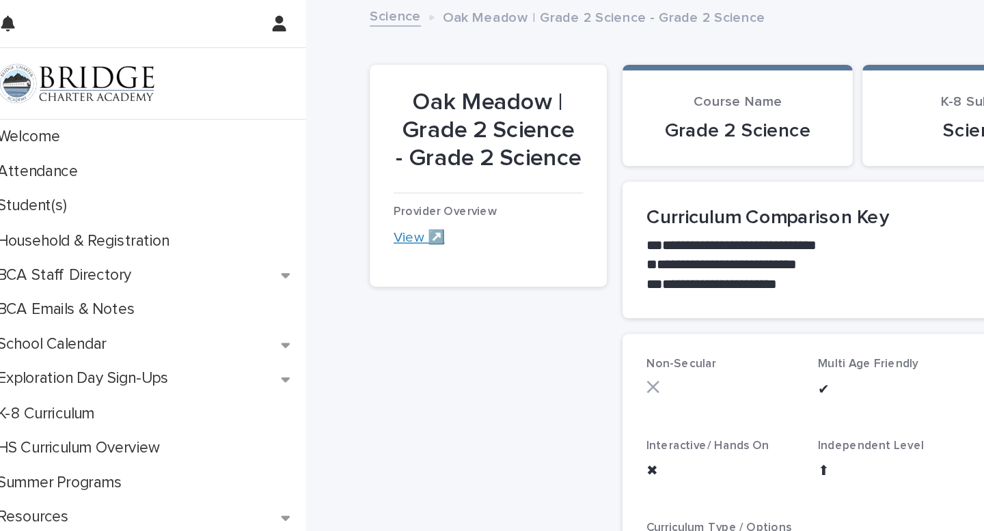
click at [296, 167] on link "View ↗️" at bounding box center [304, 166] width 36 height 10
